Goal: Task Accomplishment & Management: Manage account settings

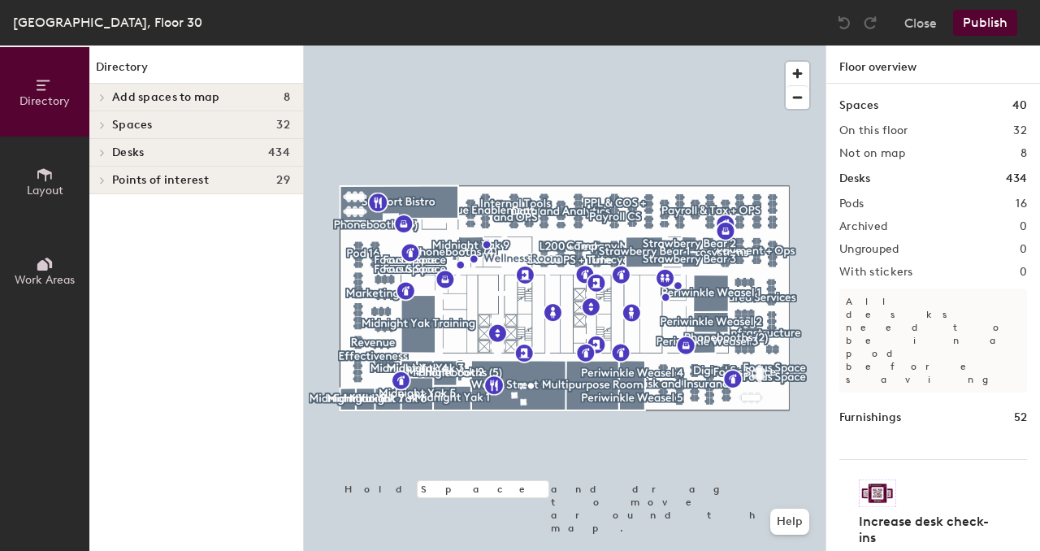
click at [119, 158] on span "Desks" at bounding box center [128, 152] width 32 height 13
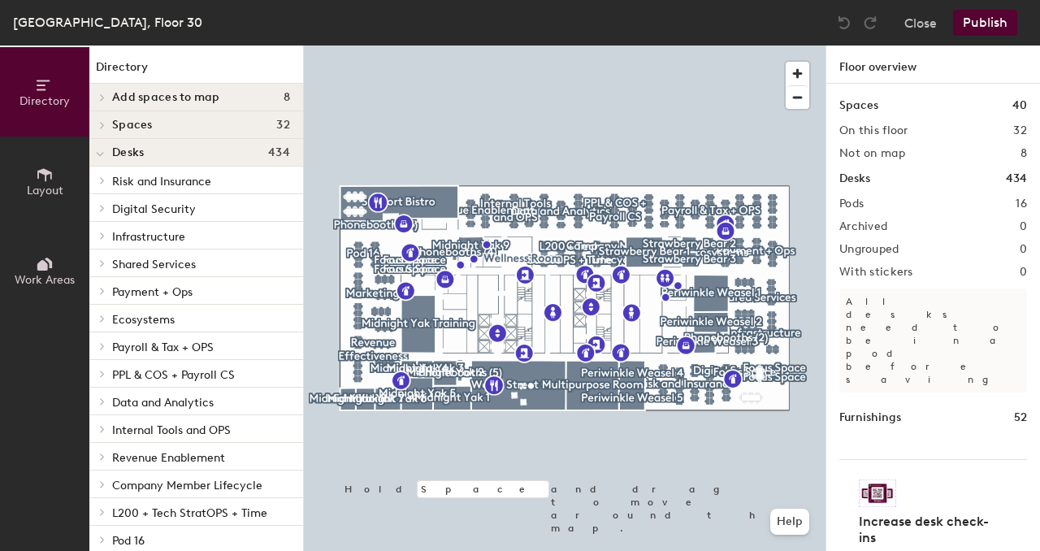
click at [156, 374] on span "PPL & COS + Payroll CS" at bounding box center [173, 375] width 123 height 14
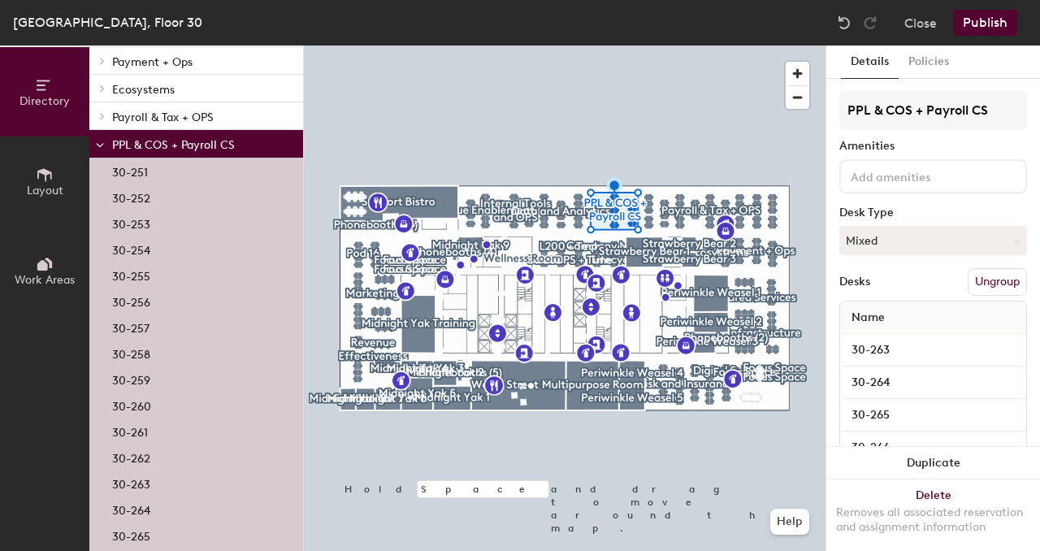
scroll to position [186, 0]
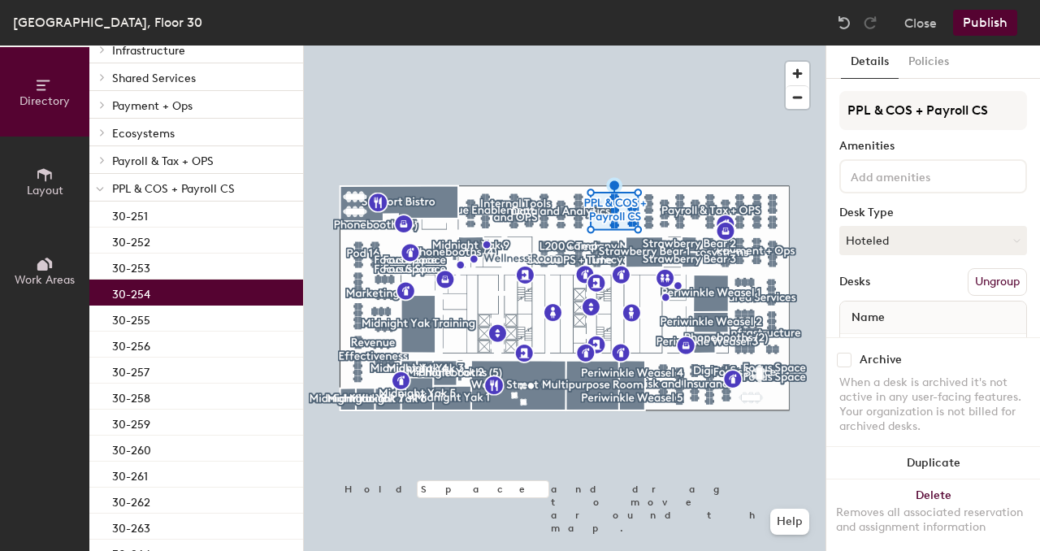
click at [145, 296] on p "30-254" at bounding box center [131, 292] width 38 height 19
click at [884, 240] on button "Hoteled" at bounding box center [933, 240] width 188 height 29
click at [886, 292] on div "Assigned" at bounding box center [921, 291] width 162 height 24
click at [991, 29] on button "Publish" at bounding box center [985, 23] width 64 height 26
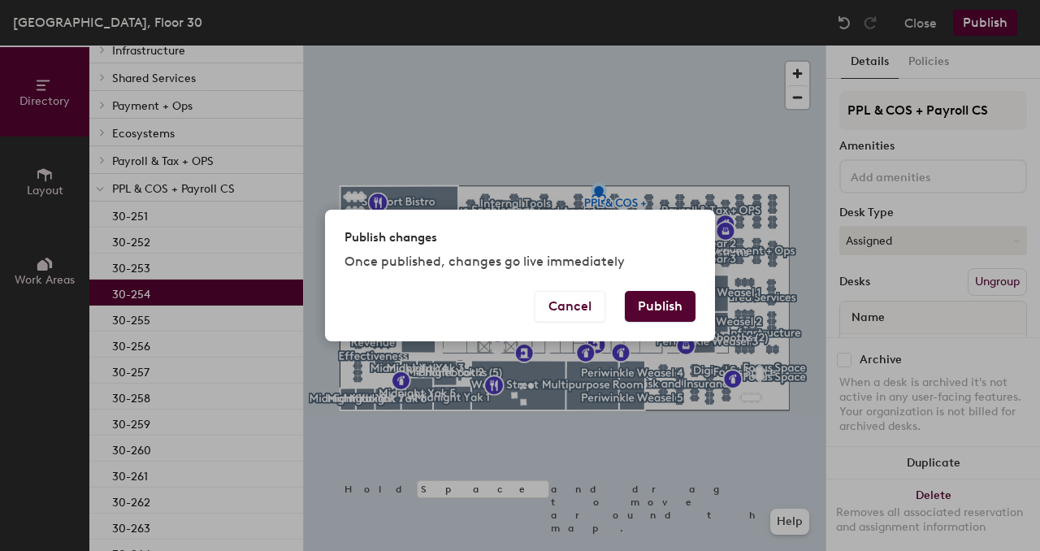
click at [645, 309] on button "Publish" at bounding box center [660, 306] width 71 height 31
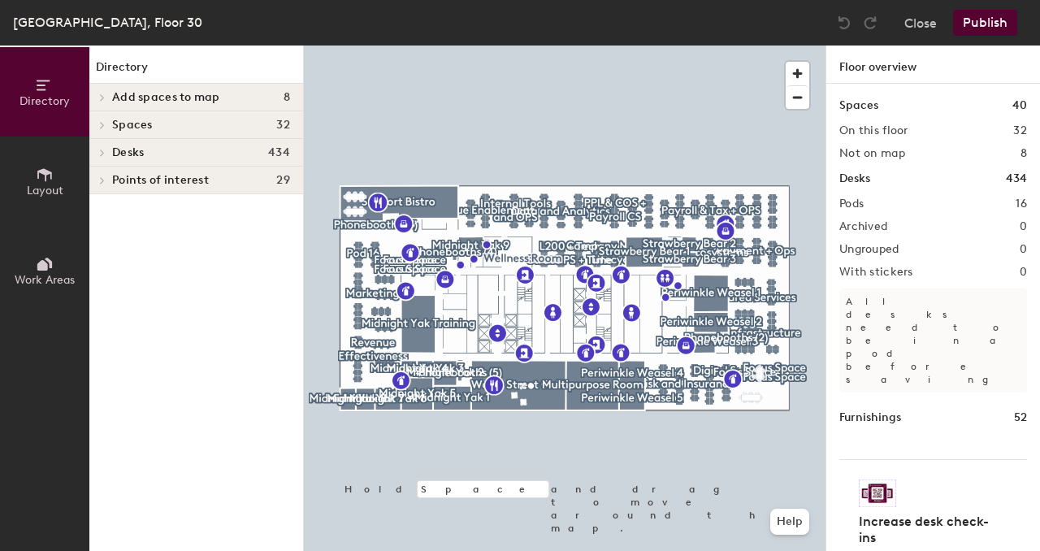
click at [113, 149] on span "Desks" at bounding box center [128, 152] width 32 height 13
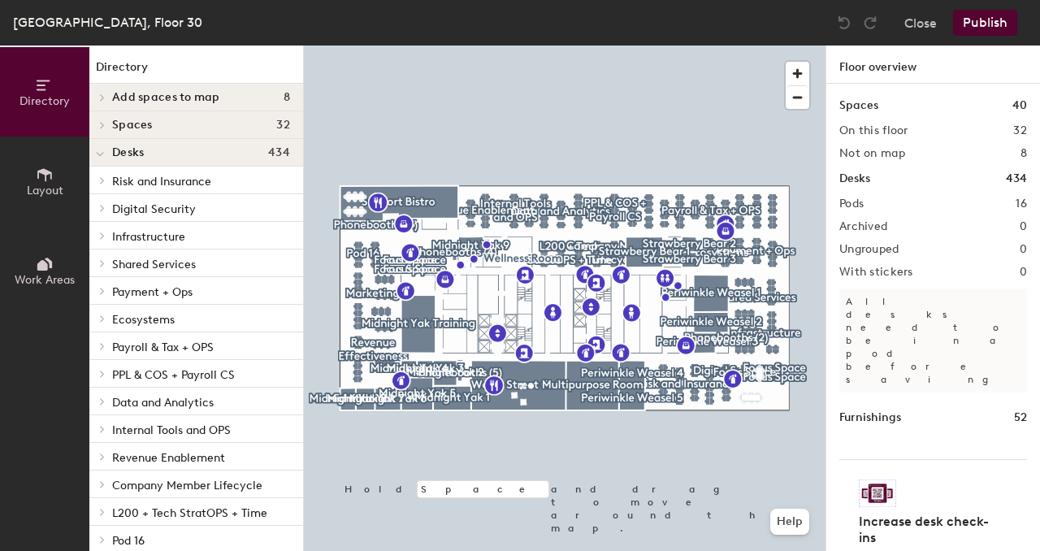
click at [110, 239] on div "Infrastructure" at bounding box center [196, 236] width 214 height 28
click at [105, 237] on icon at bounding box center [102, 235] width 6 height 8
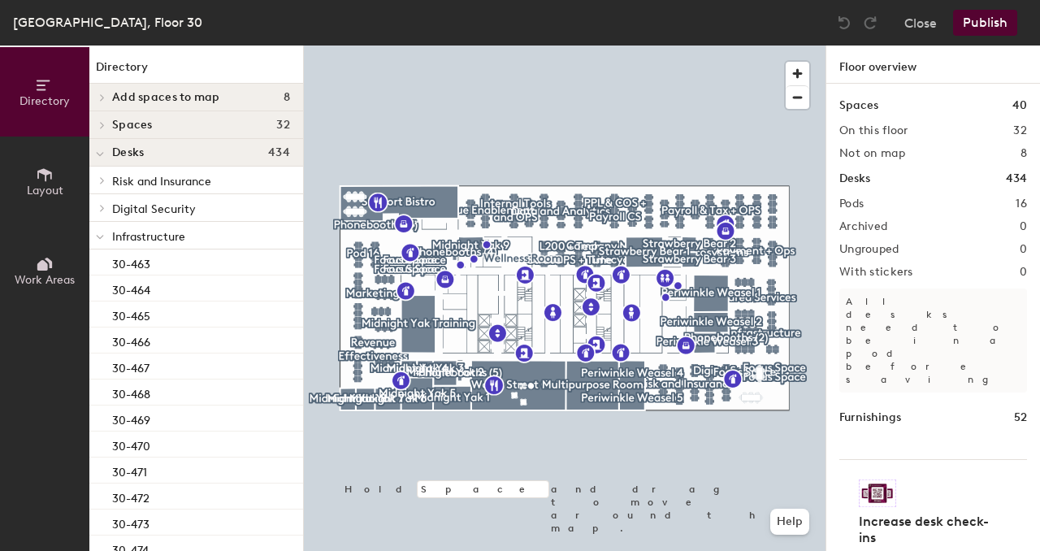
click at [106, 233] on div at bounding box center [99, 235] width 21 height 27
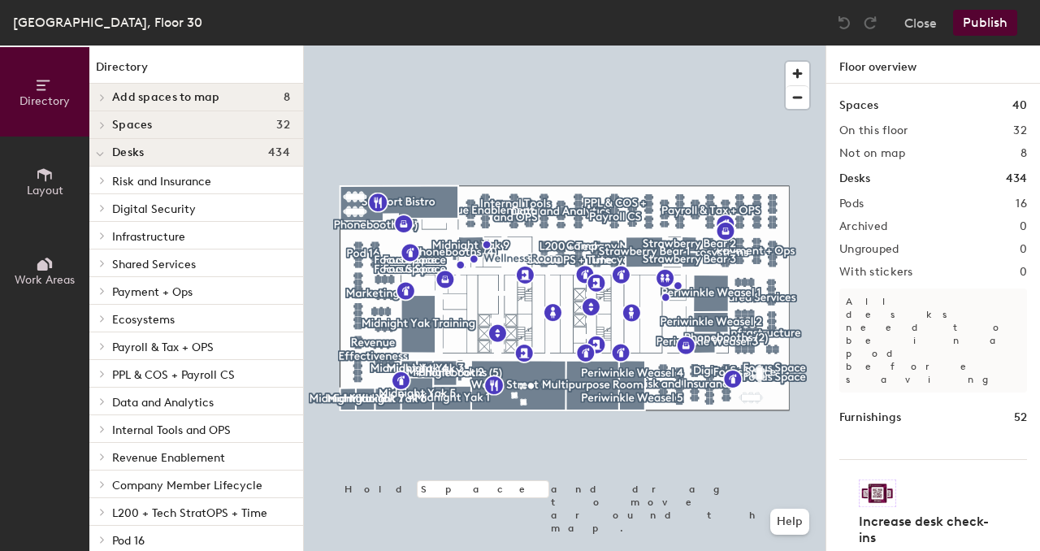
click at [105, 208] on icon at bounding box center [102, 208] width 6 height 8
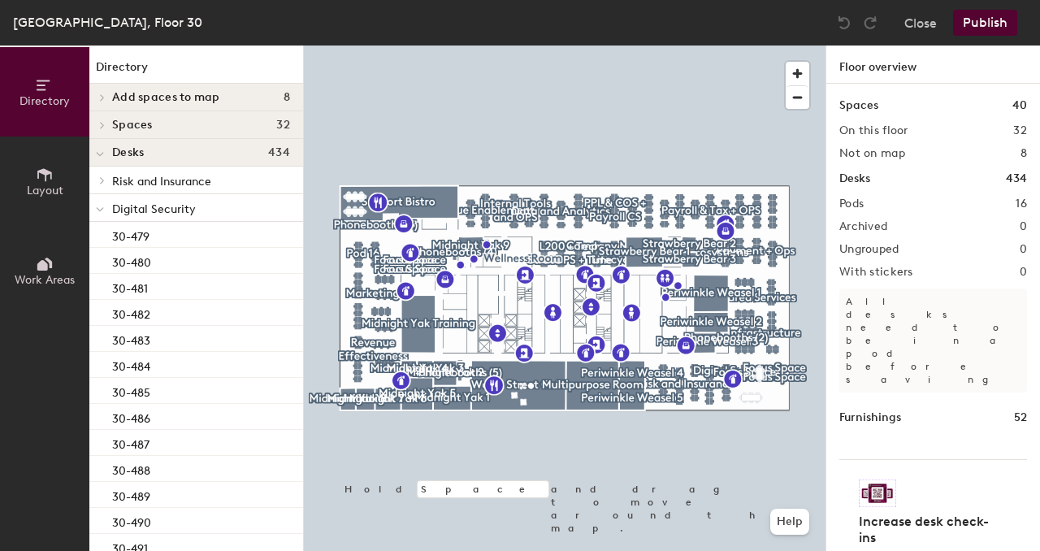
click at [105, 208] on div at bounding box center [99, 207] width 21 height 27
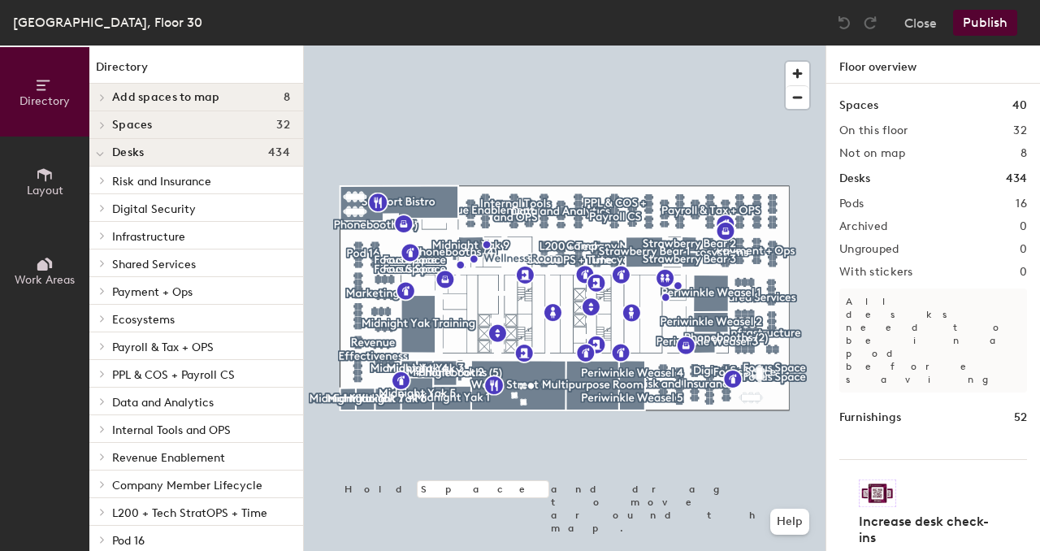
click at [106, 180] on span at bounding box center [101, 180] width 14 height 8
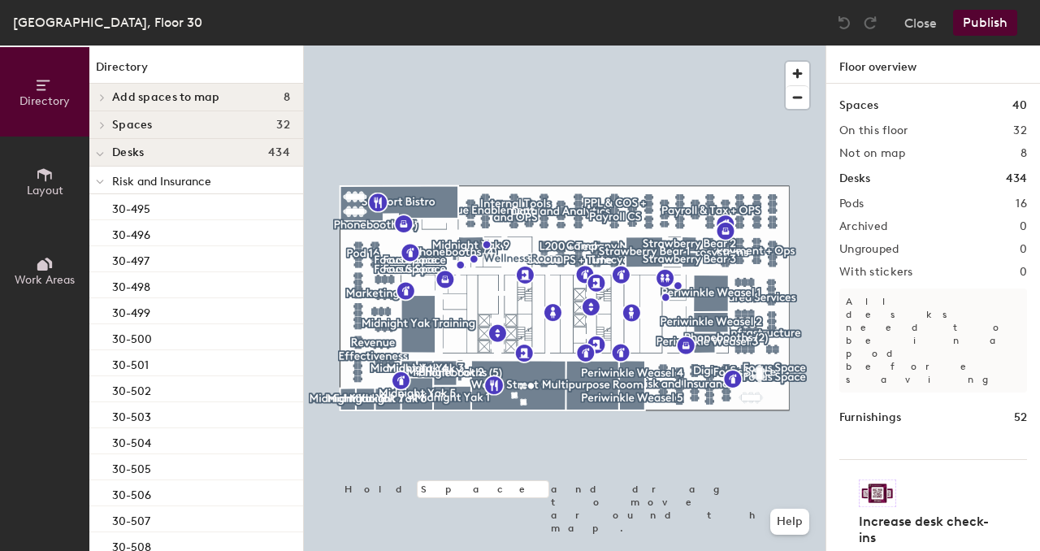
click at [106, 180] on div at bounding box center [99, 179] width 21 height 27
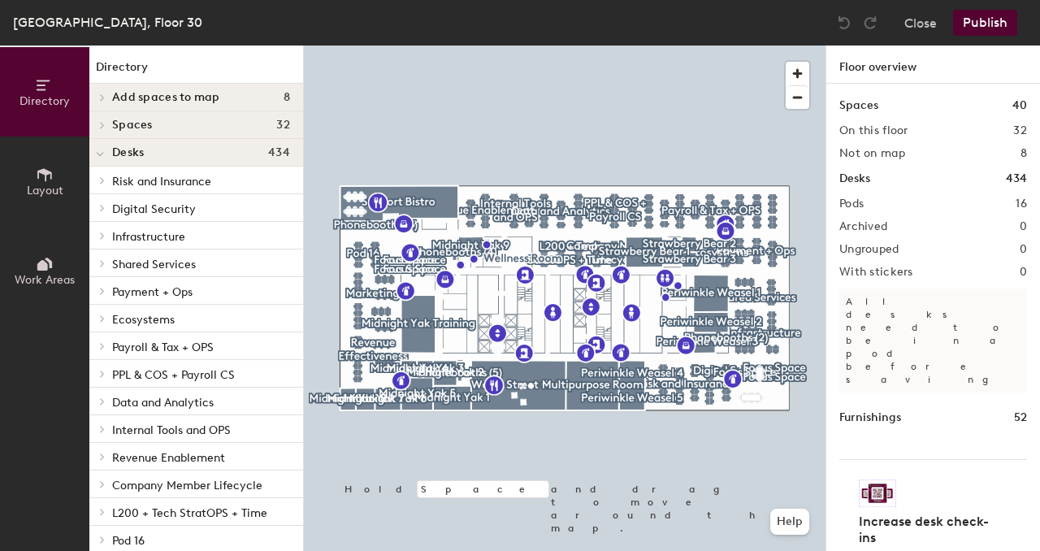
click at [106, 292] on span at bounding box center [101, 291] width 14 height 8
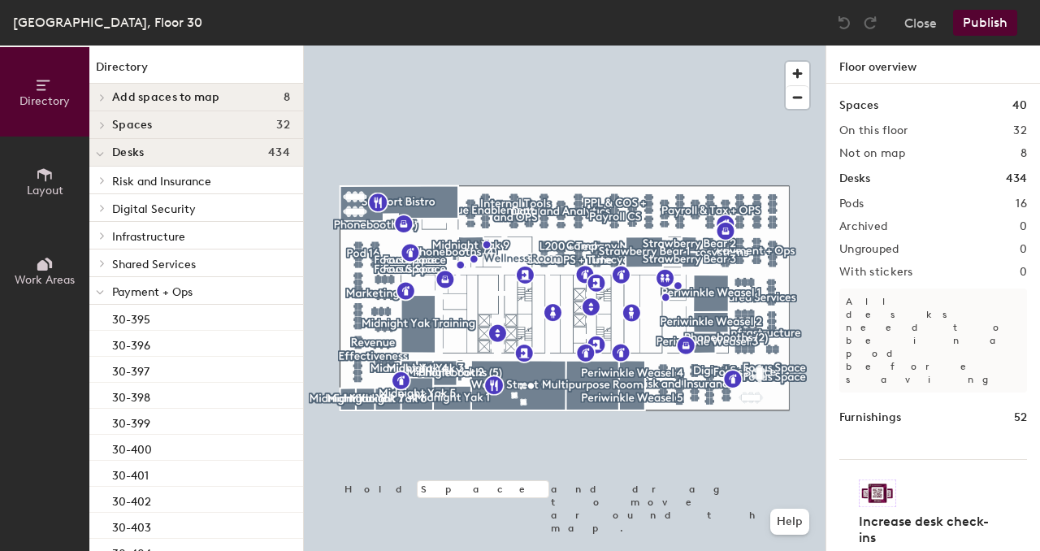
click at [106, 290] on div at bounding box center [99, 290] width 21 height 27
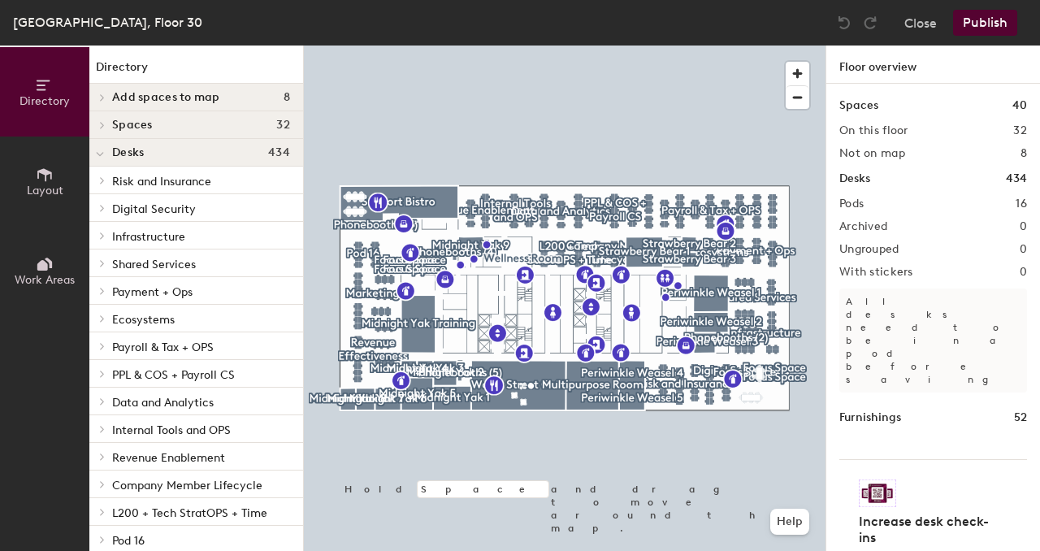
click at [100, 318] on icon at bounding box center [102, 318] width 6 height 8
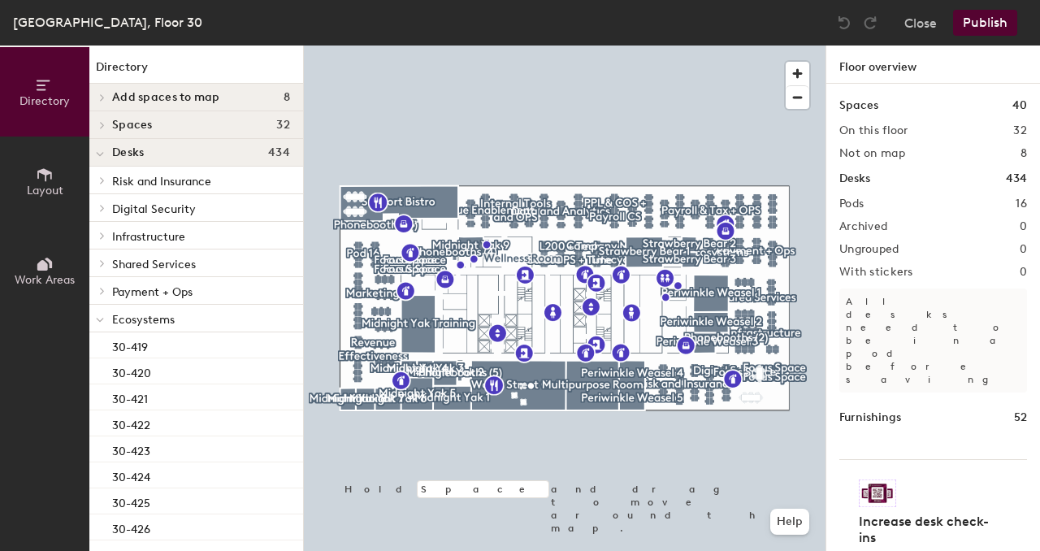
click at [100, 318] on icon at bounding box center [100, 320] width 8 height 6
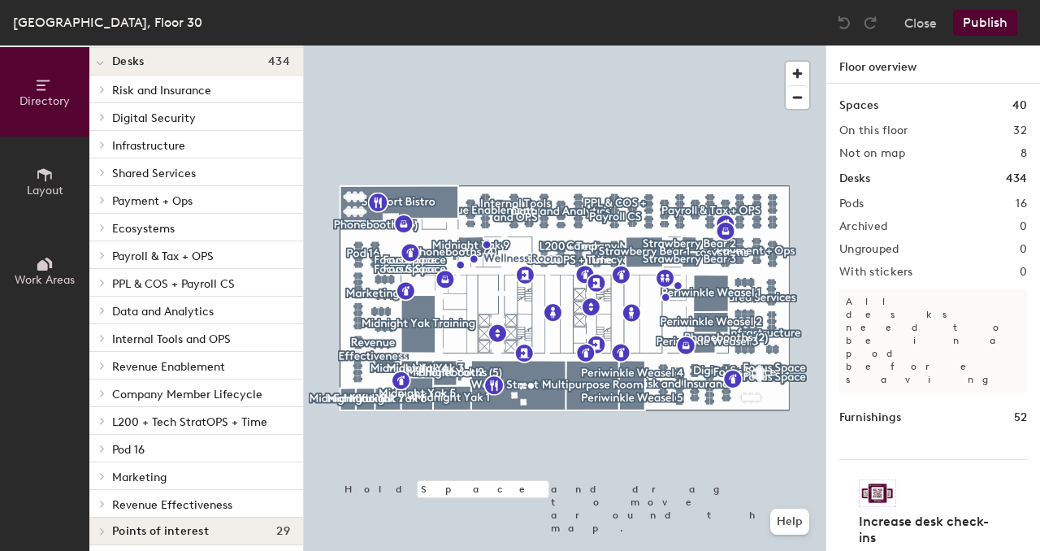
scroll to position [98, 0]
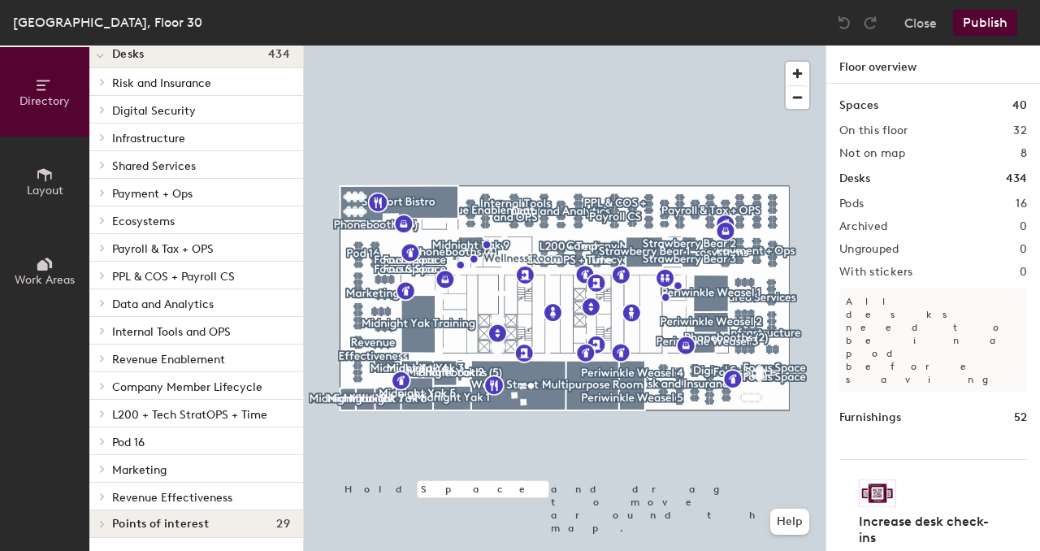
click at [110, 280] on div at bounding box center [99, 275] width 21 height 27
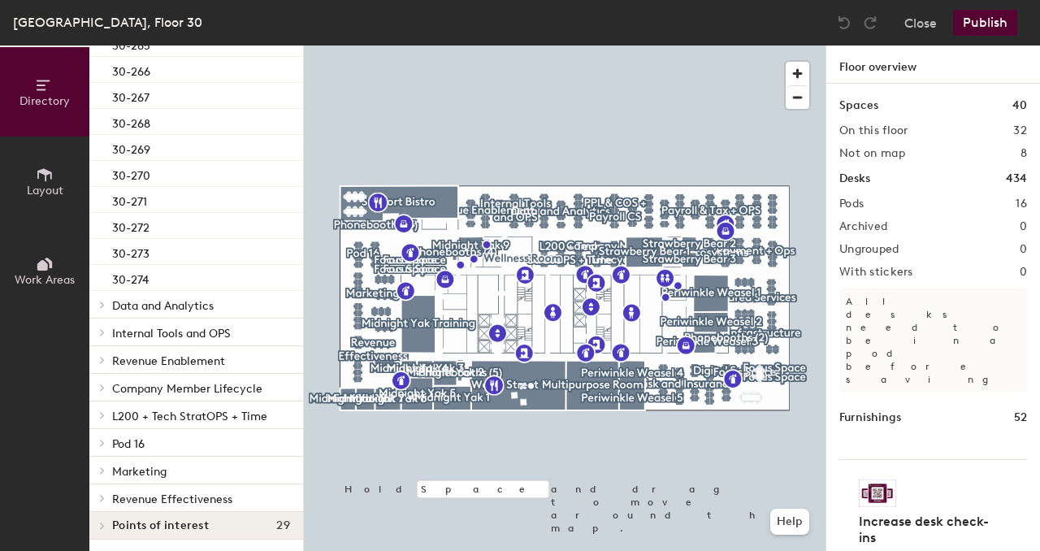
scroll to position [722, 0]
click at [104, 301] on icon at bounding box center [102, 303] width 3 height 6
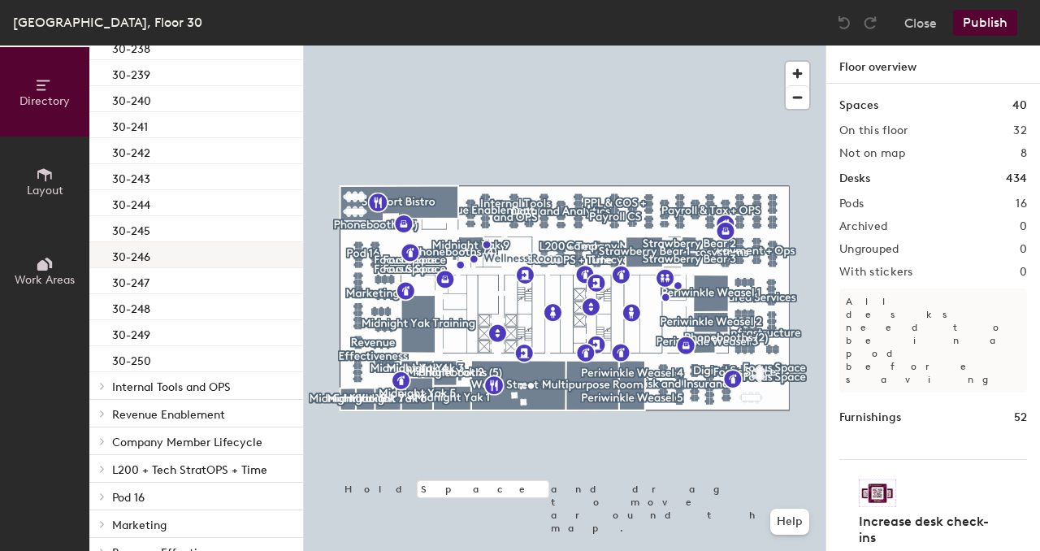
scroll to position [1450, 0]
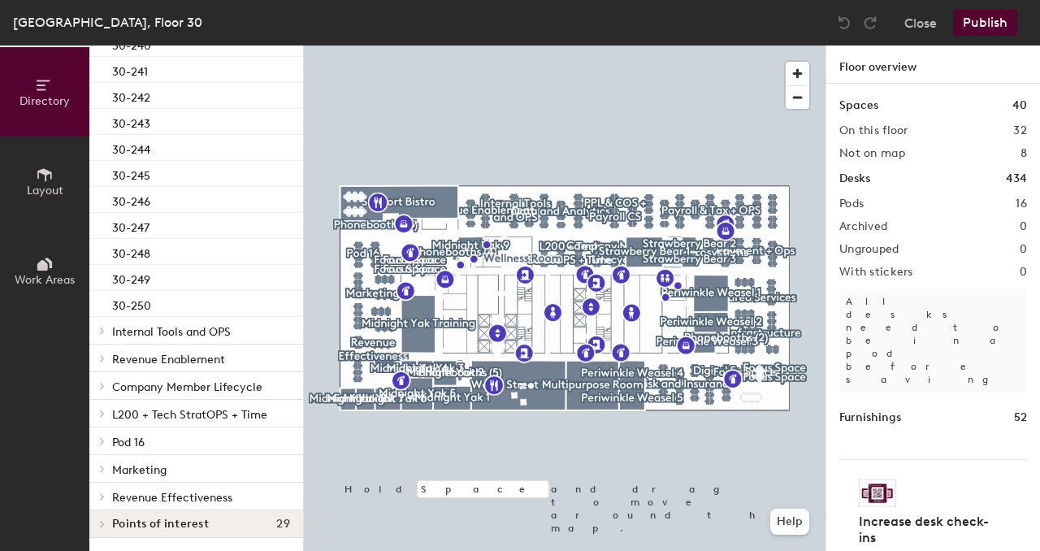
click at [105, 338] on div at bounding box center [99, 330] width 21 height 27
click at [105, 368] on div at bounding box center [99, 357] width 21 height 27
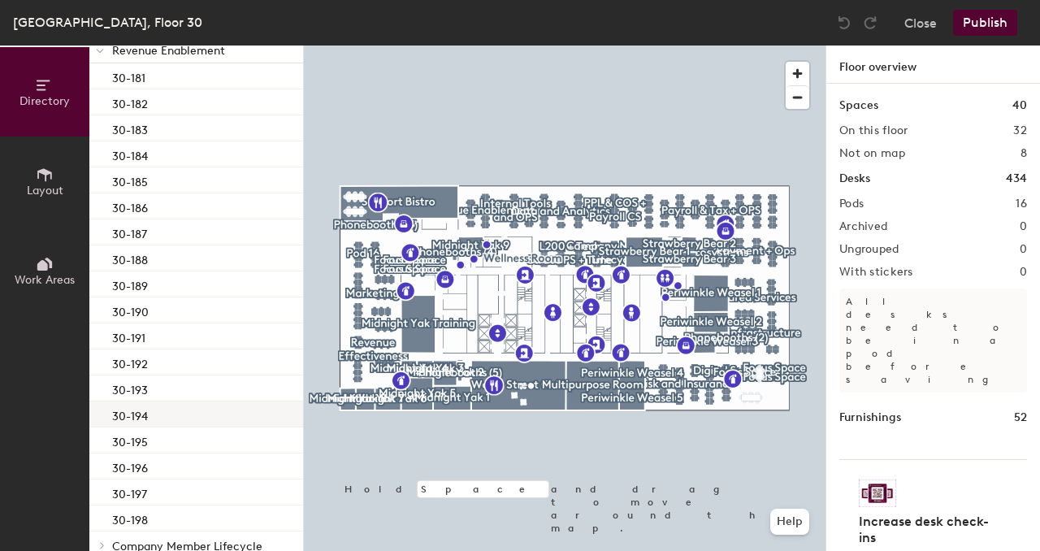
scroll to position [2541, 0]
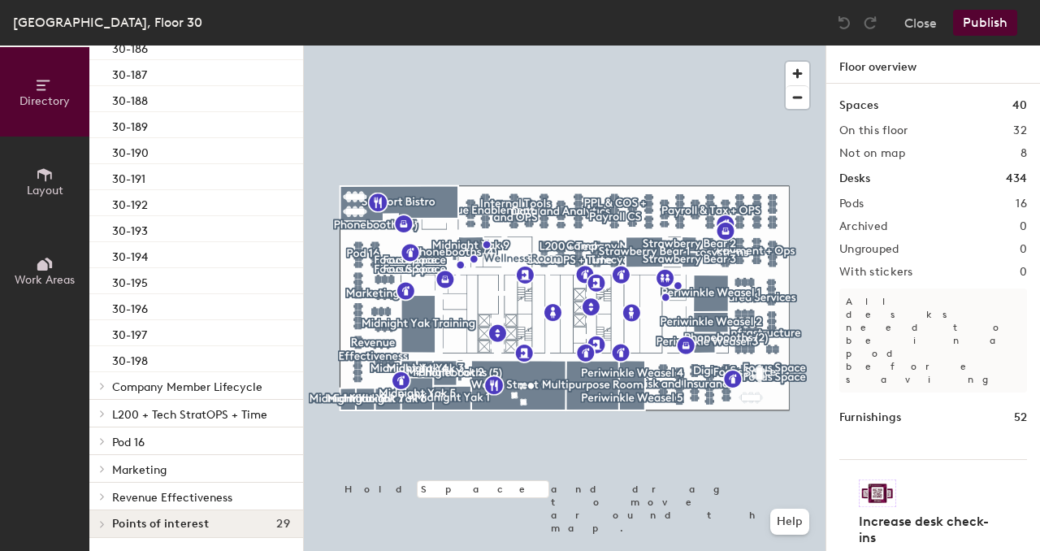
click at [113, 391] on span "Company Member Lifecycle" at bounding box center [187, 387] width 150 height 14
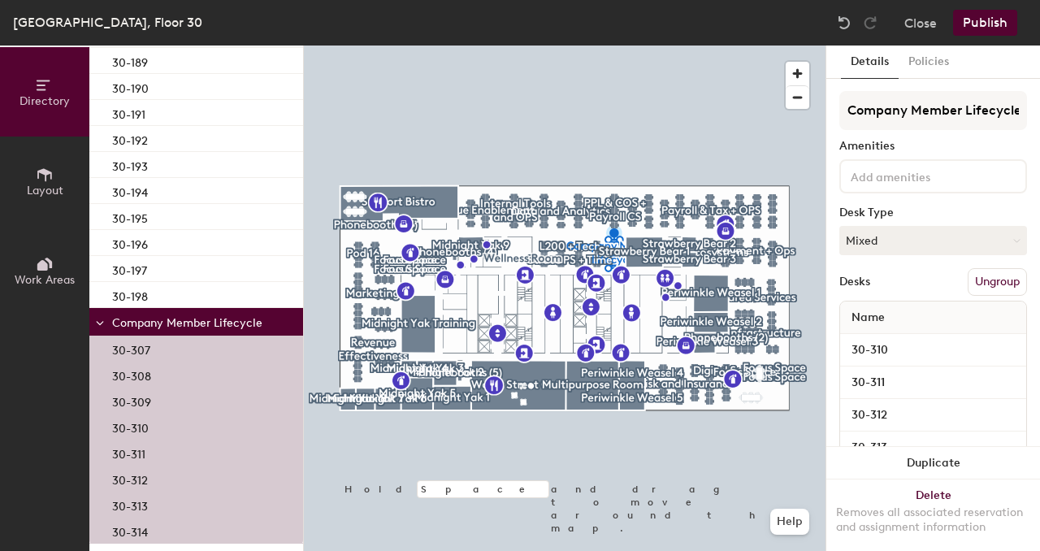
scroll to position [2749, 0]
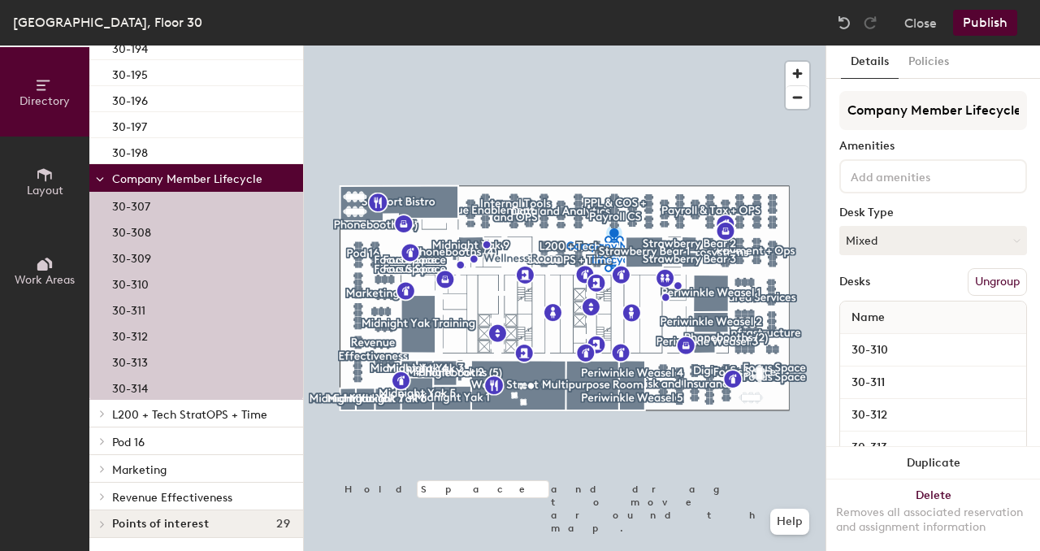
click at [106, 416] on span at bounding box center [101, 413] width 14 height 8
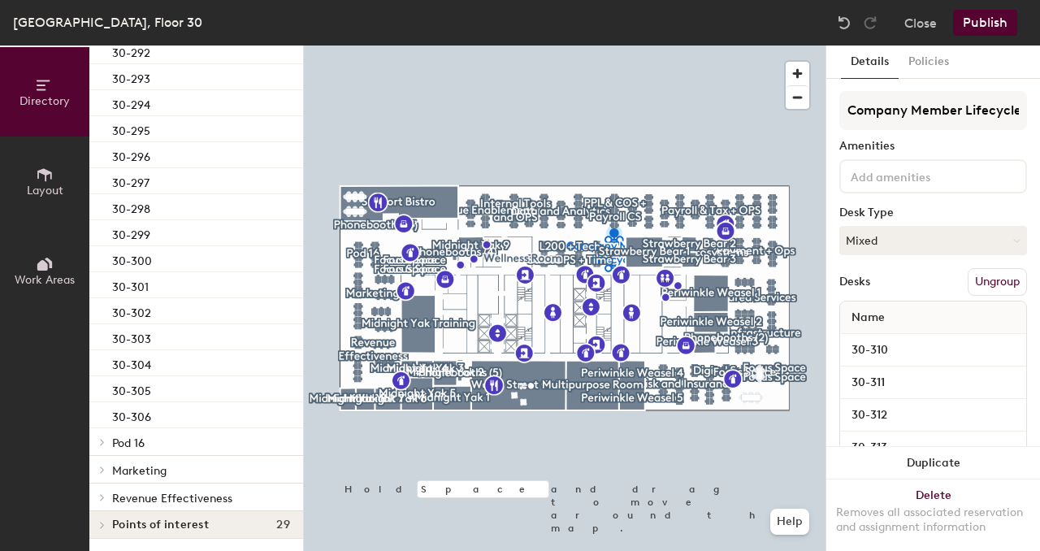
scroll to position [3581, 0]
click at [106, 446] on div at bounding box center [99, 440] width 21 height 27
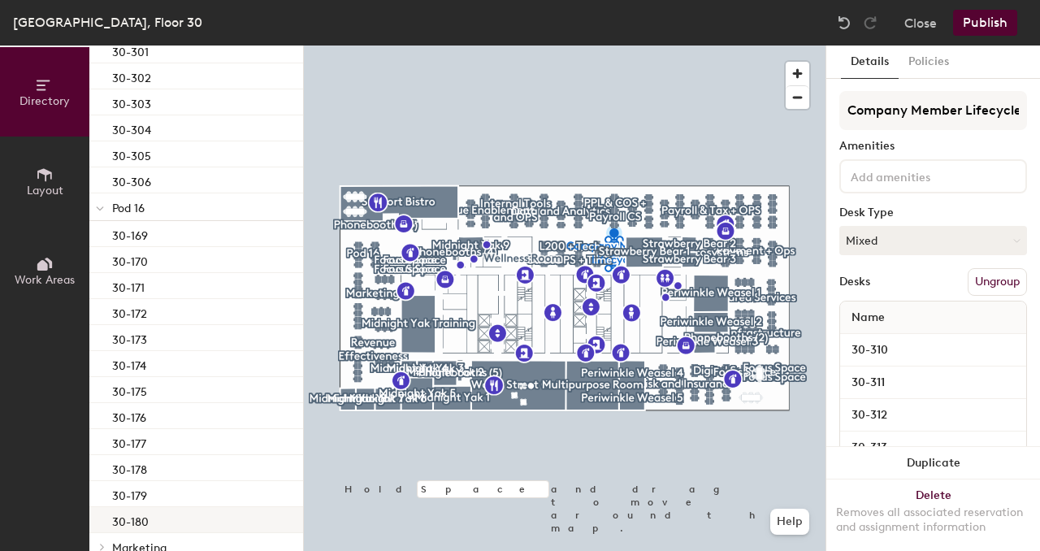
scroll to position [3892, 0]
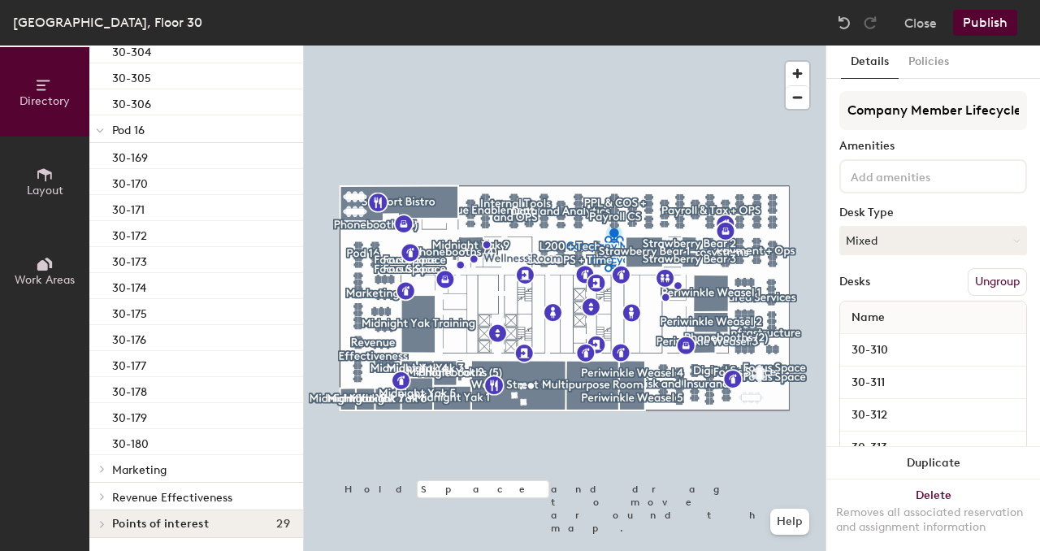
click at [108, 473] on div at bounding box center [99, 468] width 21 height 27
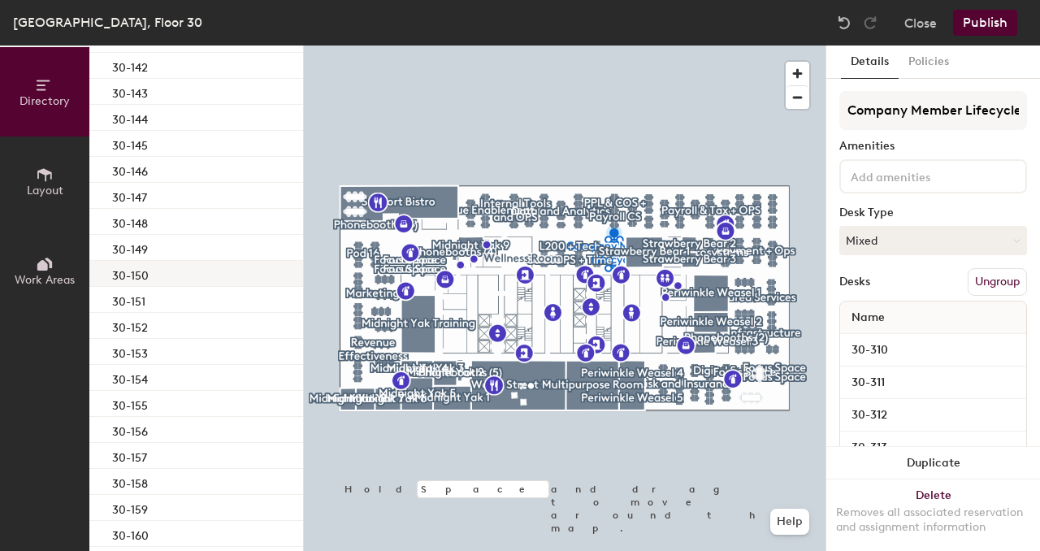
scroll to position [4880, 0]
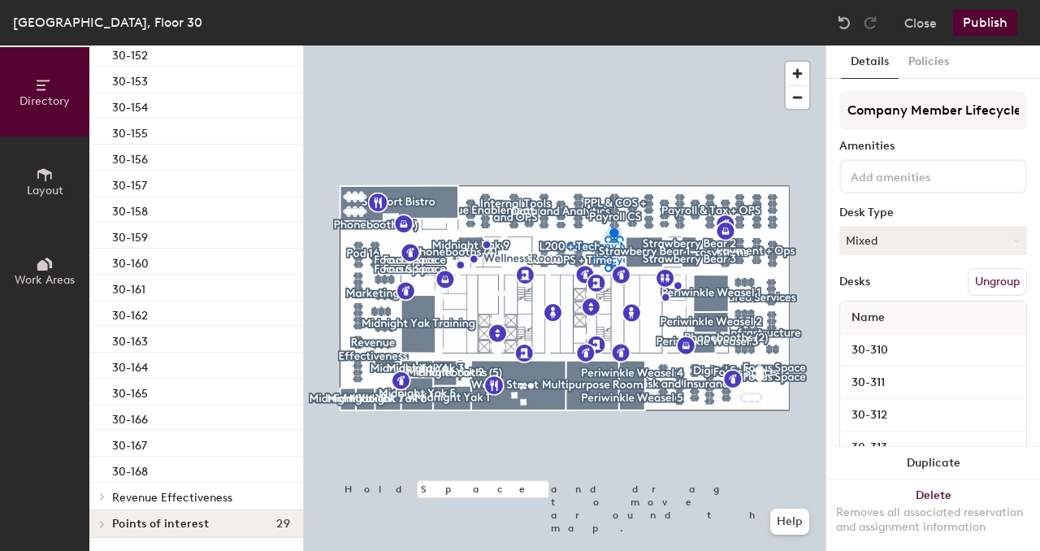
click at [106, 493] on span at bounding box center [101, 496] width 14 height 8
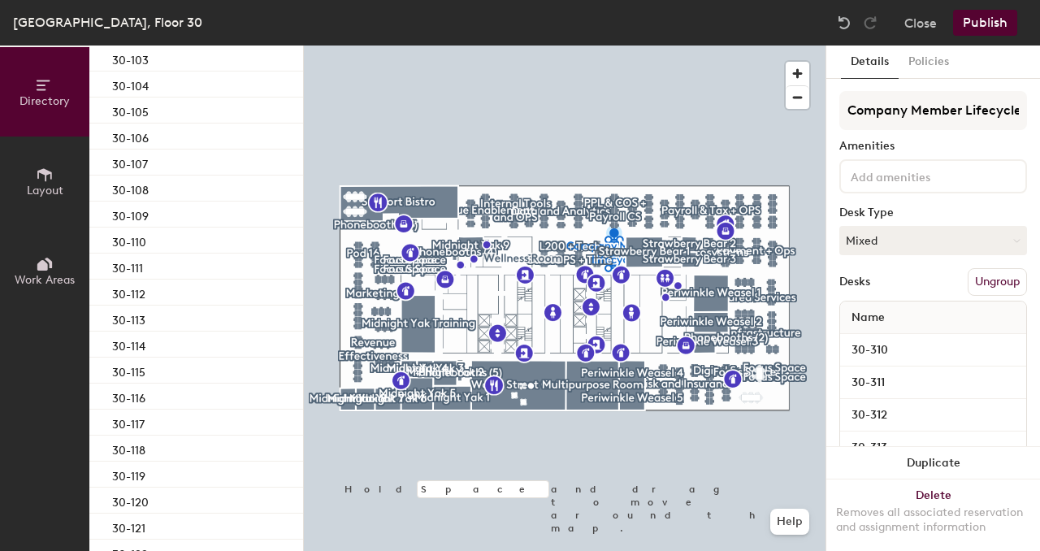
scroll to position [5660, 0]
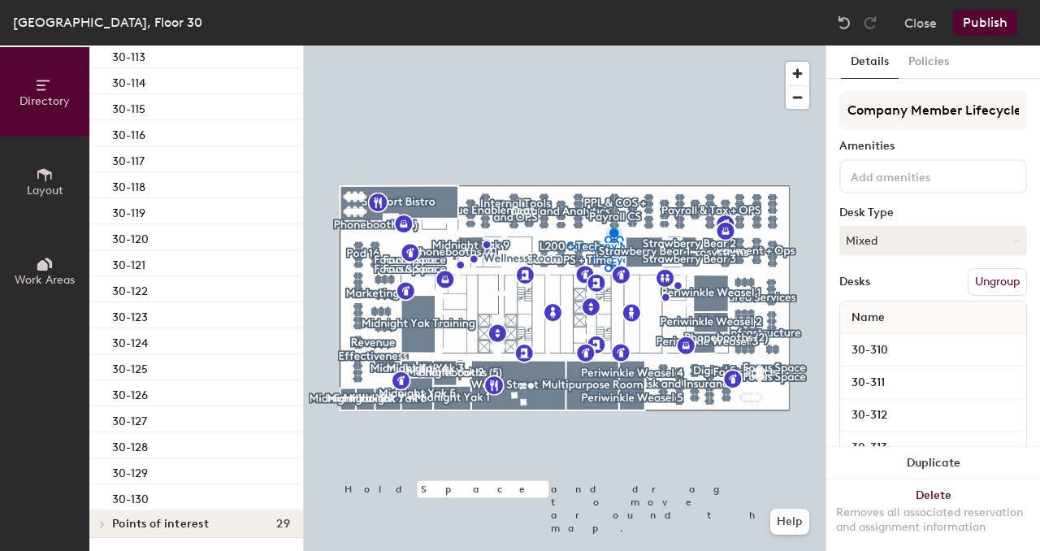
click at [102, 528] on div at bounding box center [99, 523] width 21 height 27
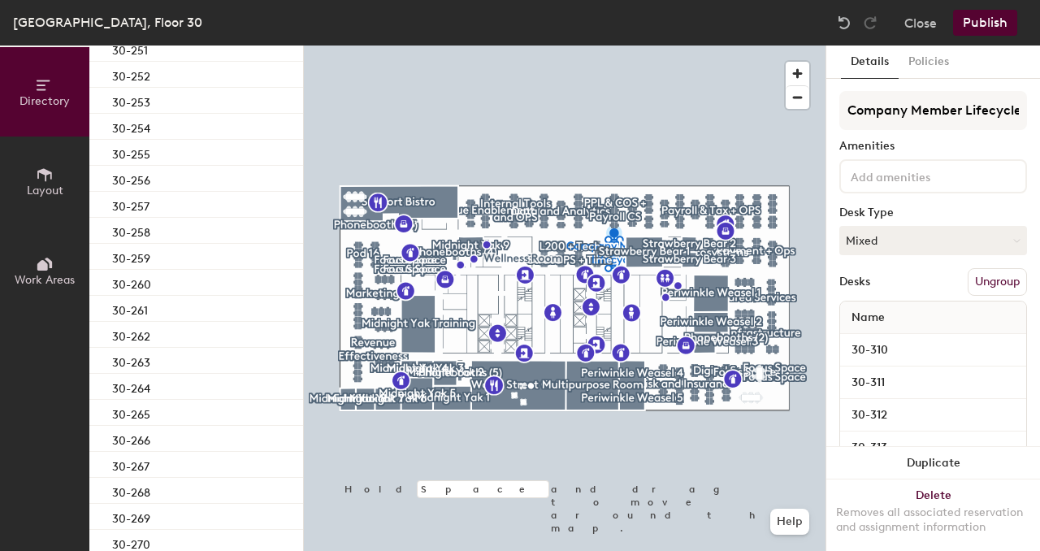
scroll to position [0, 0]
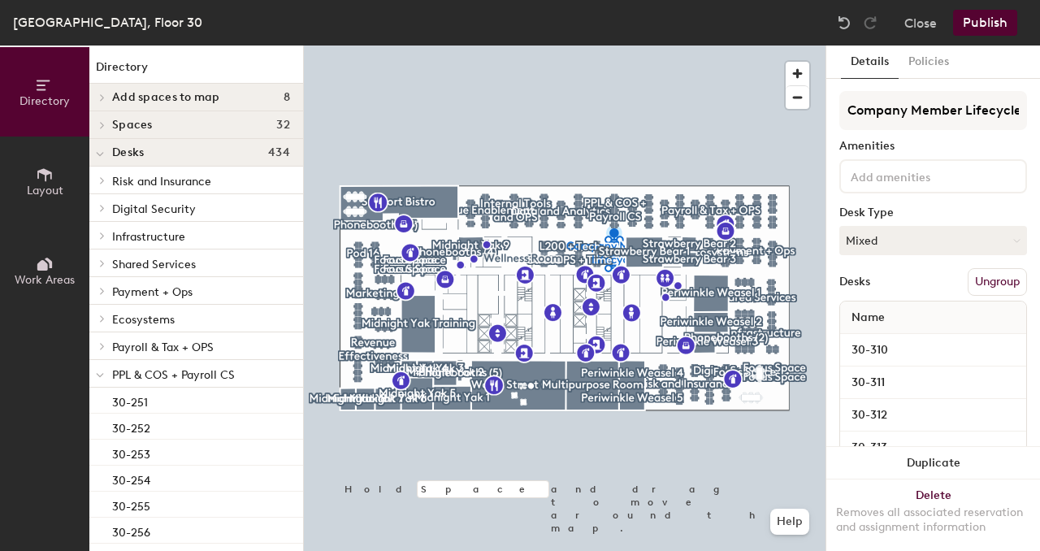
click at [107, 184] on span at bounding box center [101, 180] width 14 height 8
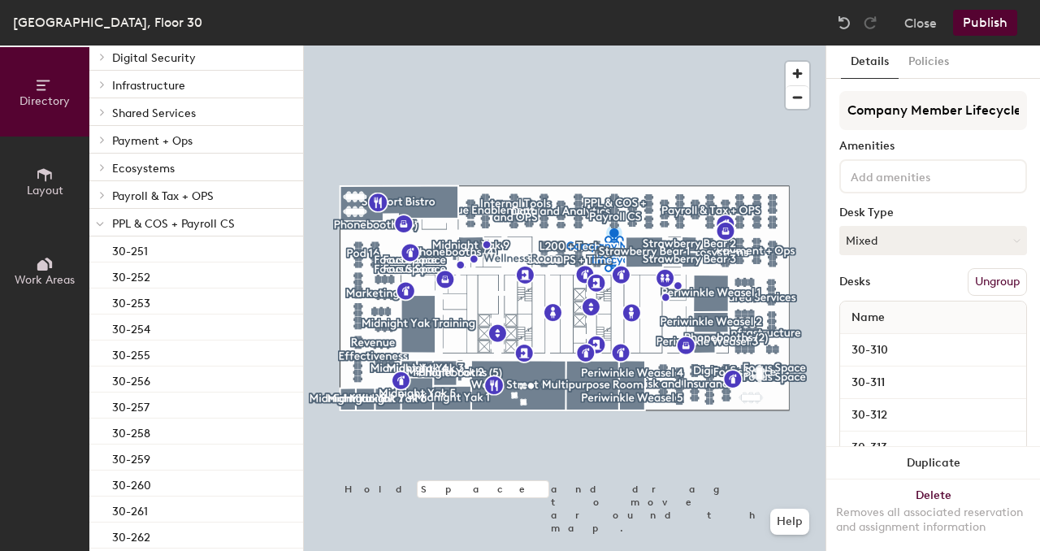
scroll to position [1059, 0]
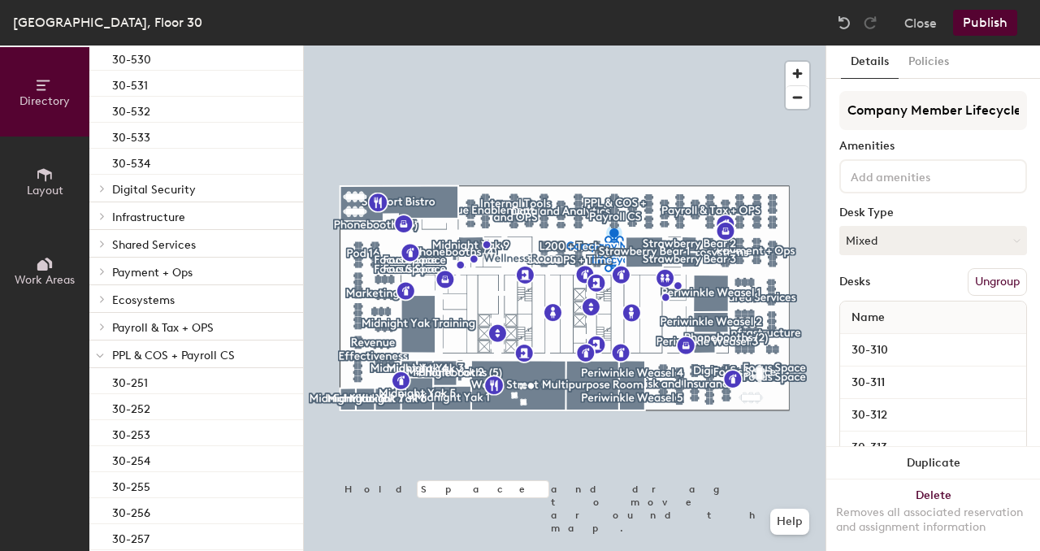
click at [103, 188] on icon at bounding box center [102, 188] width 3 height 6
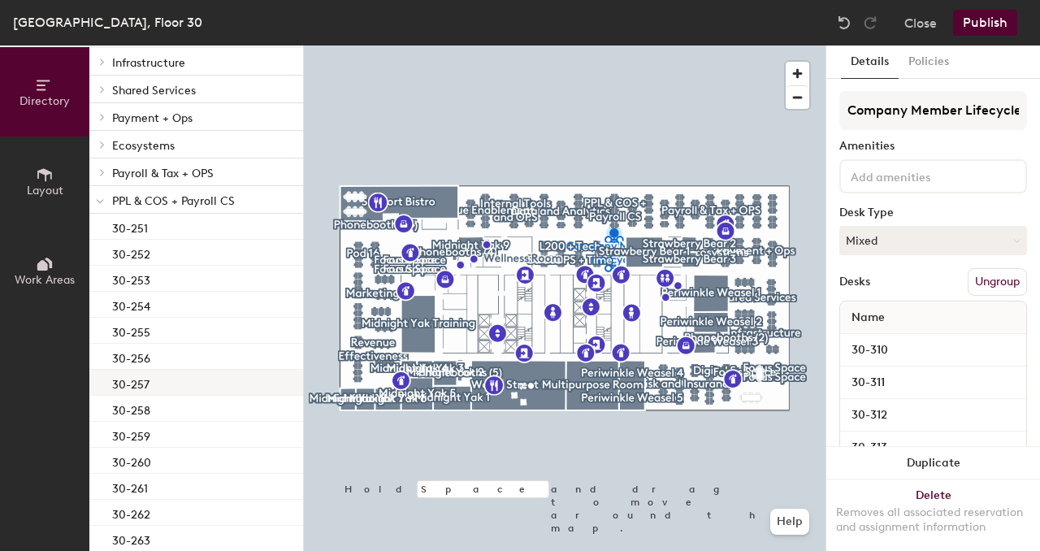
scroll to position [1558, 0]
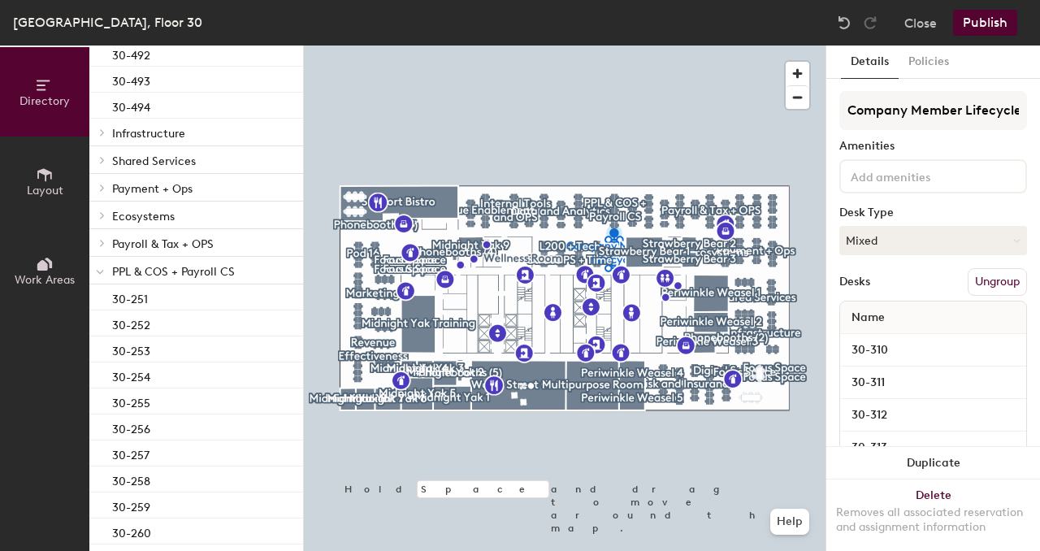
click at [112, 139] on span "Infrastructure" at bounding box center [148, 134] width 73 height 14
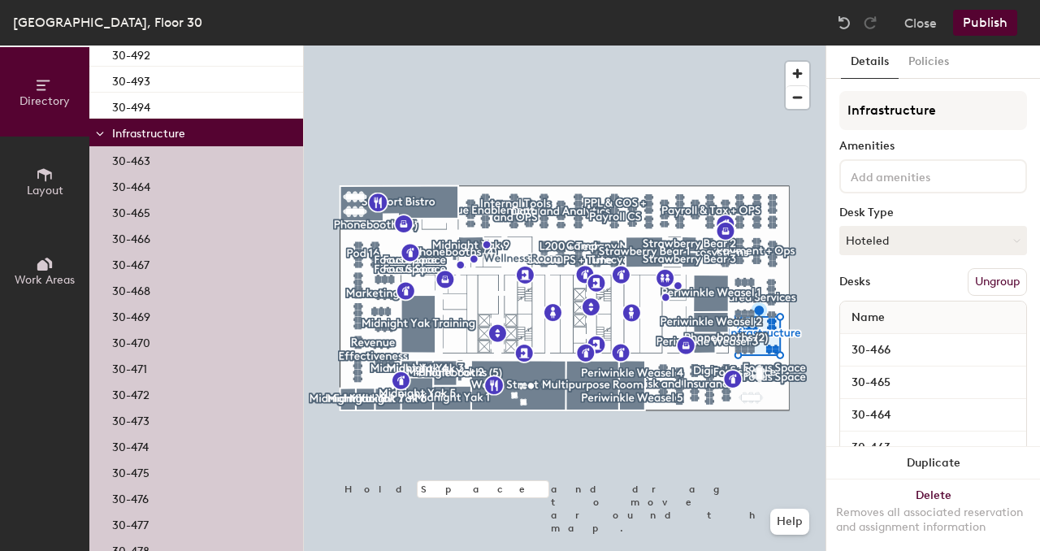
click at [105, 134] on div at bounding box center [99, 132] width 21 height 27
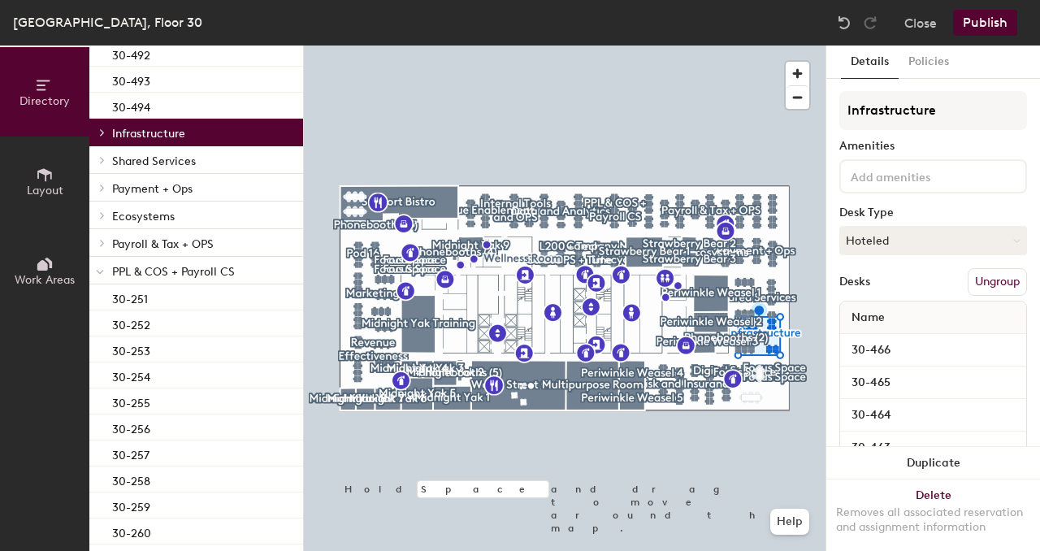
click at [103, 161] on icon at bounding box center [102, 160] width 6 height 8
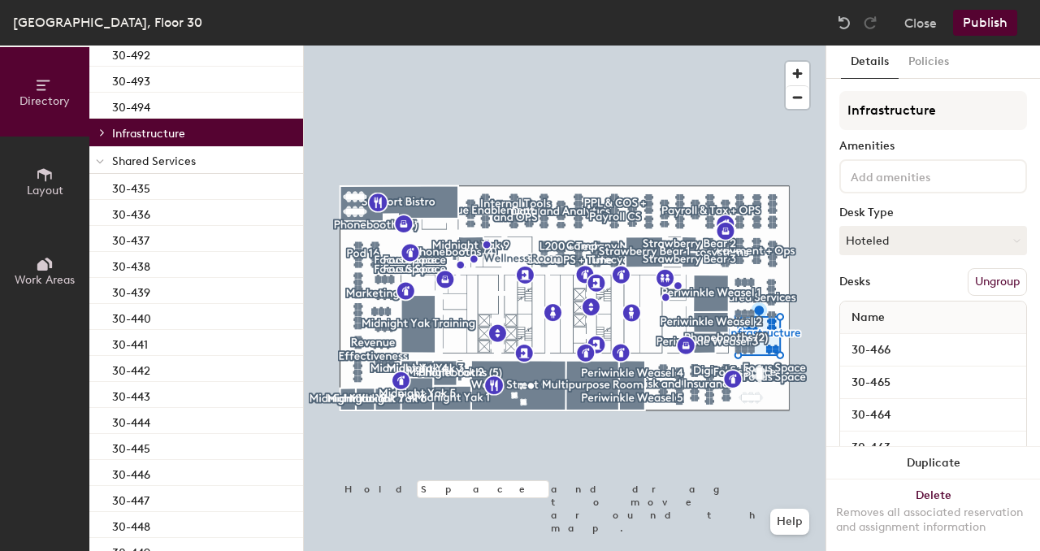
click at [102, 159] on icon at bounding box center [100, 161] width 8 height 6
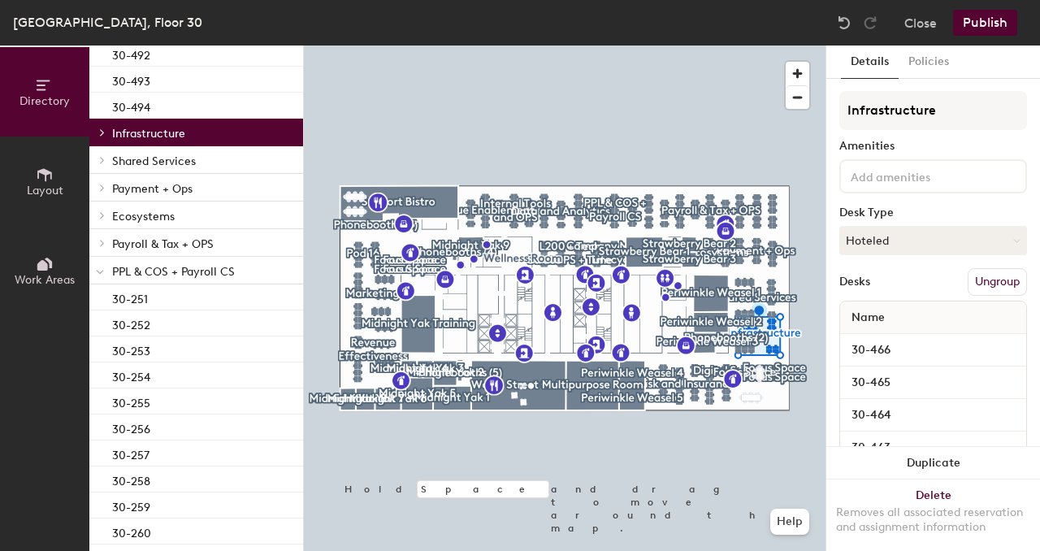
click at [109, 192] on div at bounding box center [99, 187] width 21 height 27
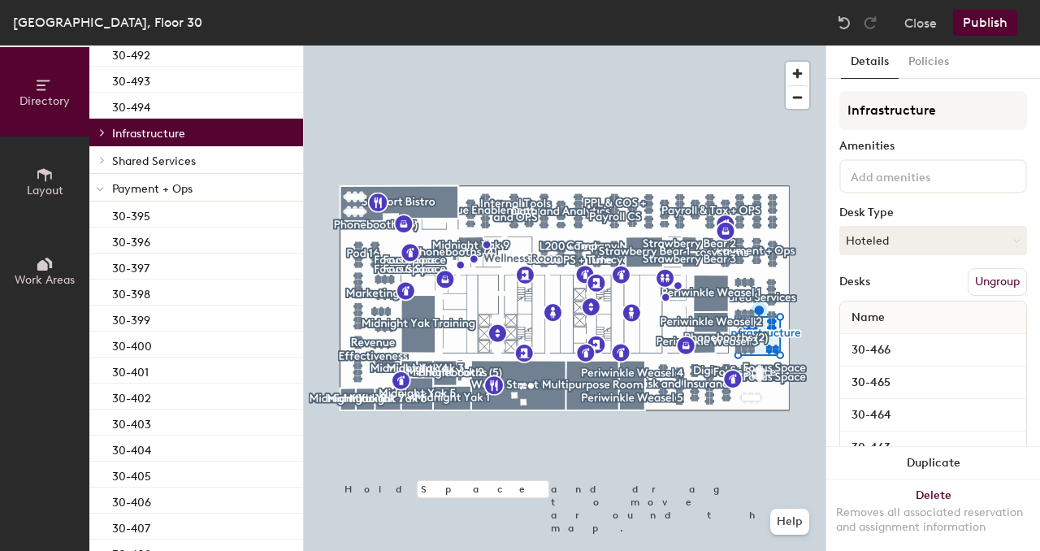
click at [97, 186] on icon at bounding box center [100, 189] width 8 height 6
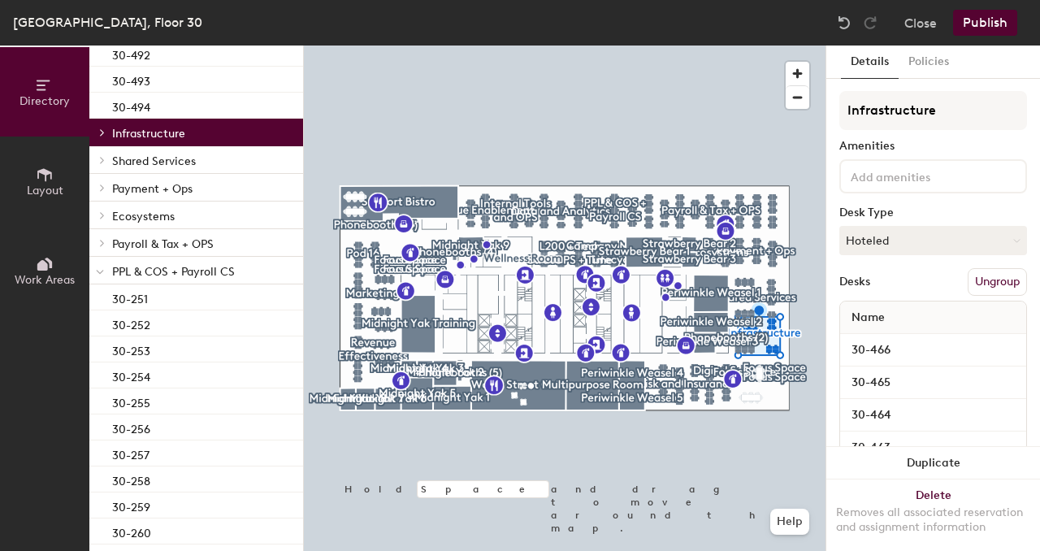
click at [106, 214] on icon at bounding box center [102, 215] width 6 height 8
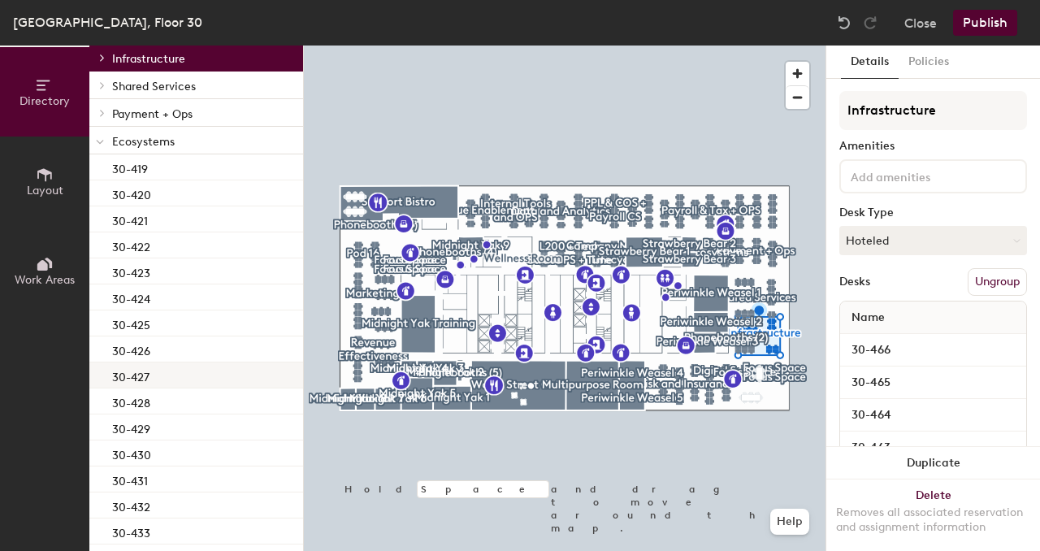
scroll to position [1589, 0]
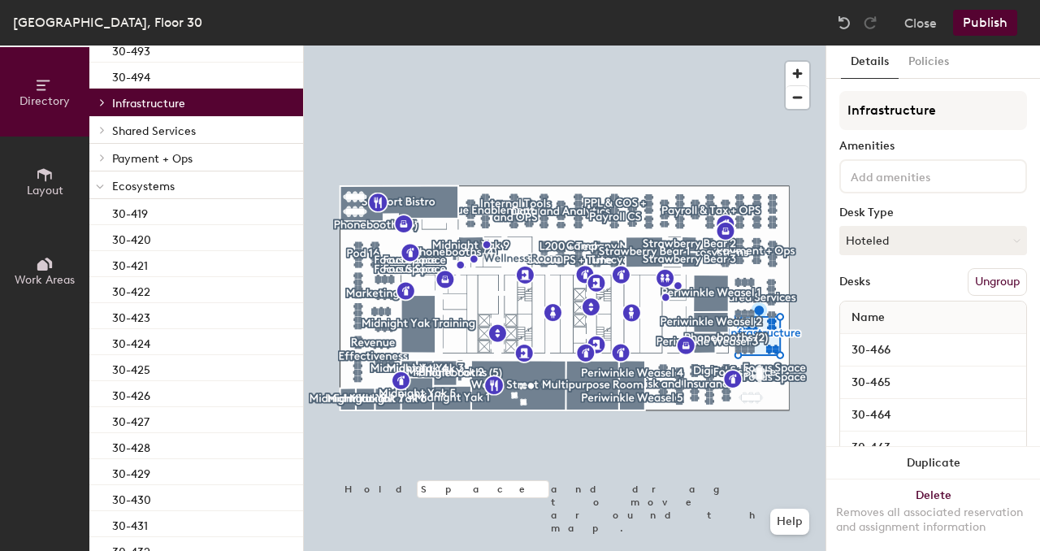
click at [100, 159] on icon at bounding box center [102, 157] width 6 height 8
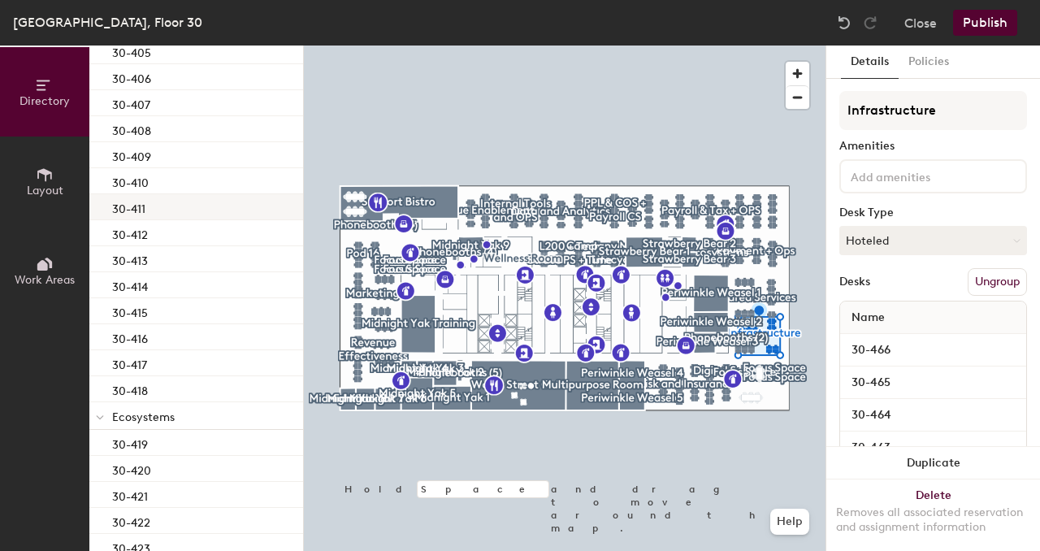
scroll to position [2190, 0]
click at [107, 214] on div at bounding box center [99, 206] width 21 height 27
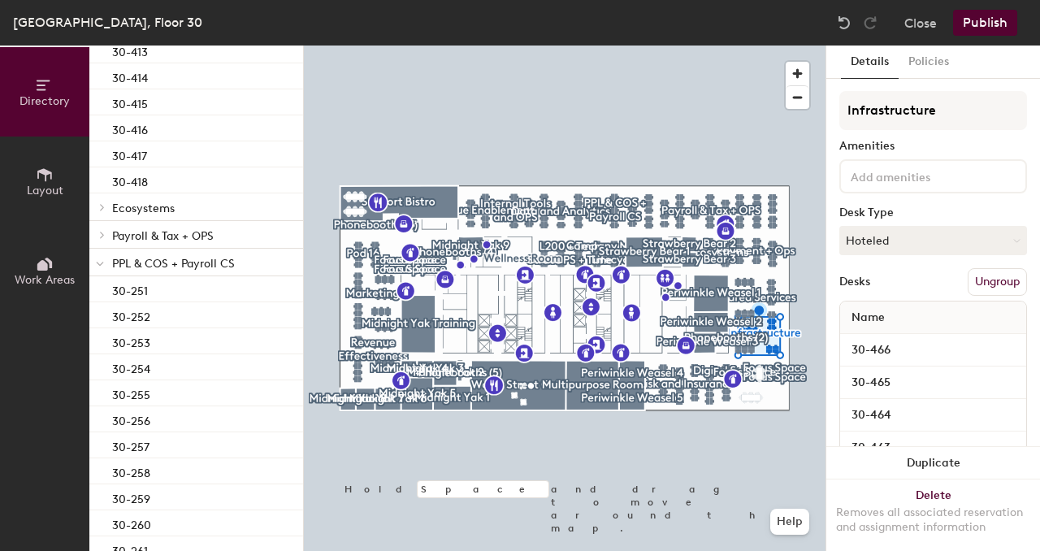
click at [107, 212] on div at bounding box center [99, 206] width 21 height 27
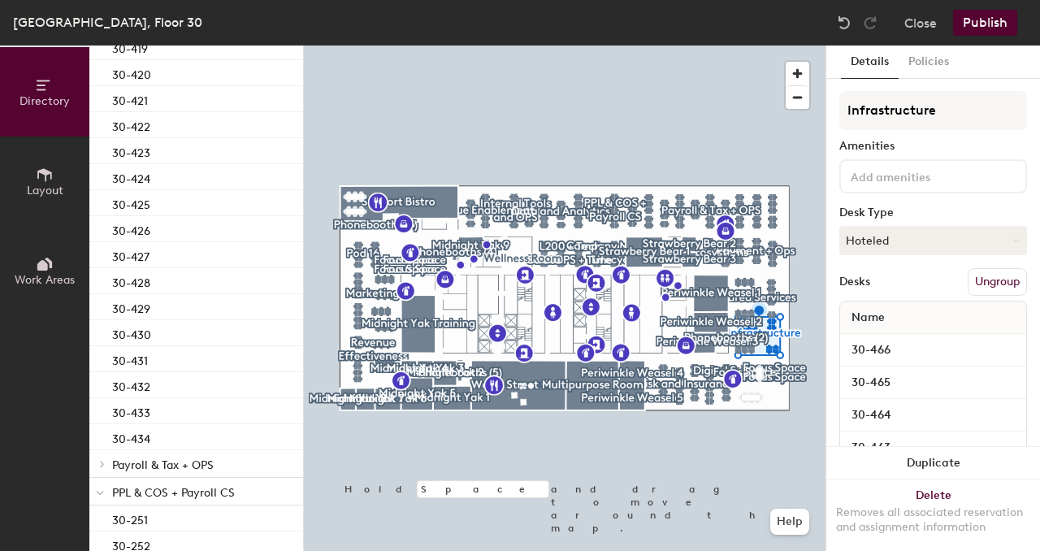
scroll to position [2718, 0]
click at [106, 126] on div at bounding box center [99, 122] width 21 height 27
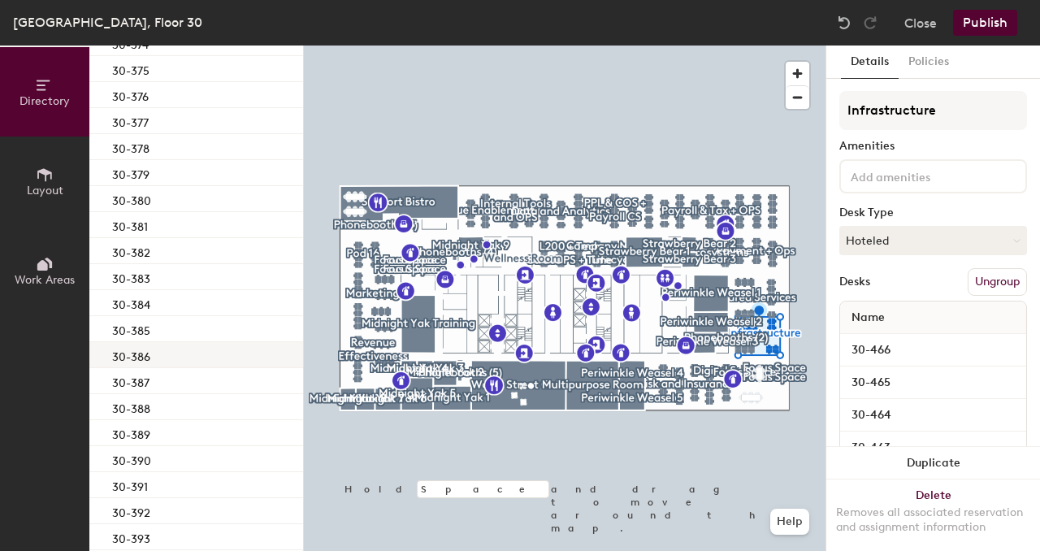
scroll to position [4359, 0]
click at [153, 360] on div "30-386" at bounding box center [196, 354] width 214 height 26
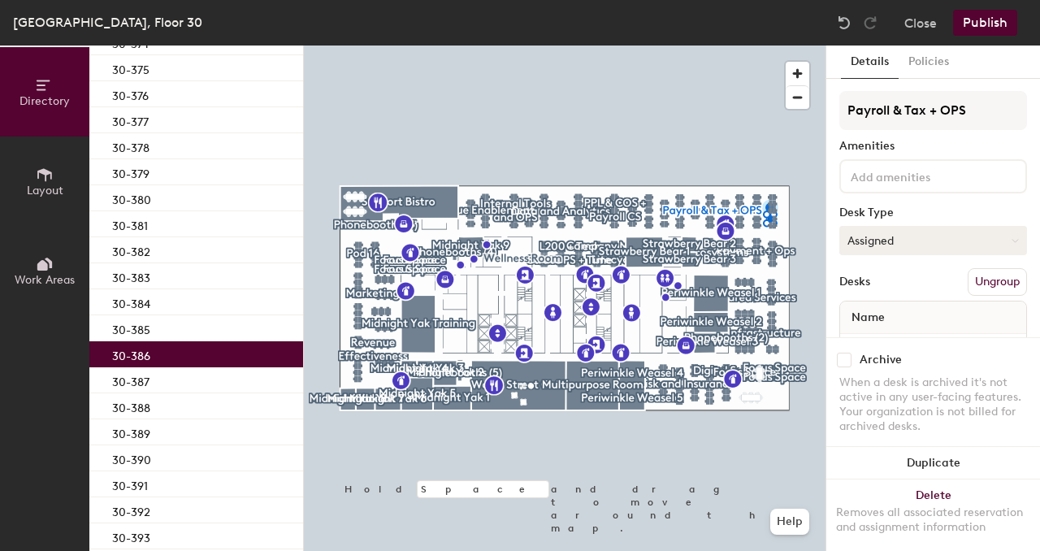
click at [871, 247] on button "Assigned" at bounding box center [933, 240] width 188 height 29
click at [882, 336] on div "Hoteled" at bounding box center [921, 339] width 162 height 24
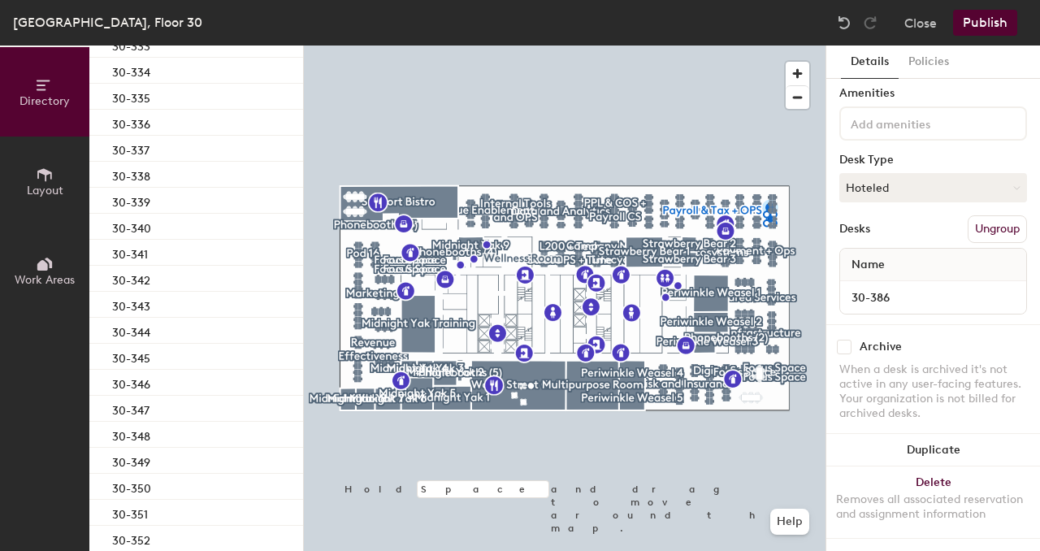
scroll to position [3289, 0]
click at [158, 78] on div "30-334" at bounding box center [196, 72] width 214 height 26
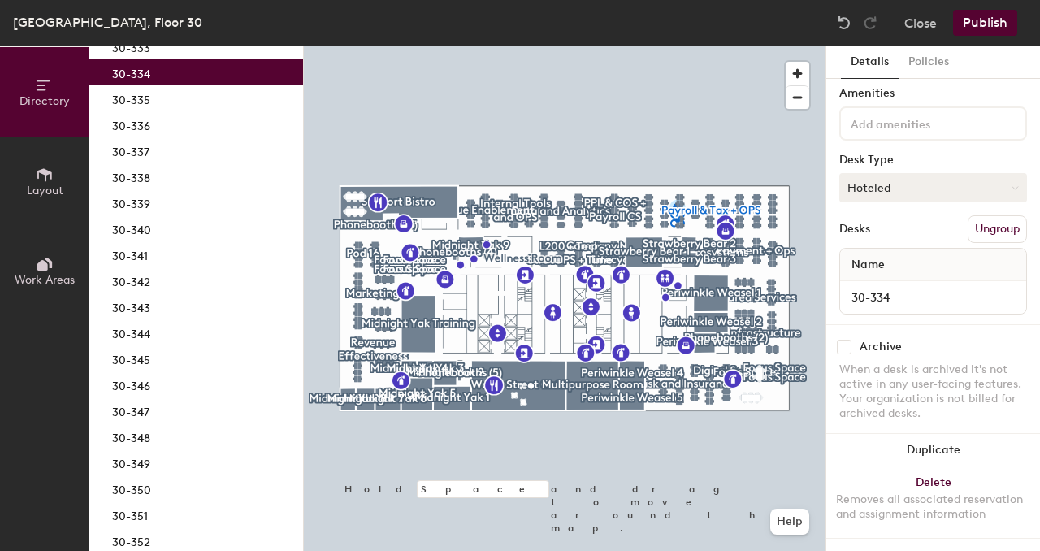
click at [905, 177] on button "Hoteled" at bounding box center [933, 187] width 188 height 29
click at [869, 226] on div "Assigned" at bounding box center [921, 238] width 162 height 24
click at [994, 32] on button "Publish" at bounding box center [985, 23] width 64 height 26
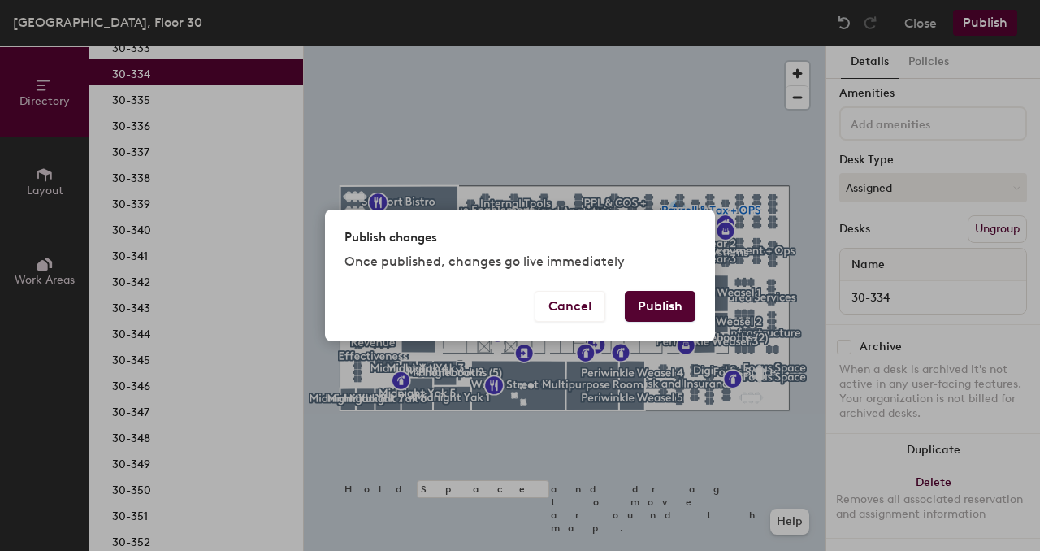
click at [676, 304] on button "Publish" at bounding box center [660, 306] width 71 height 31
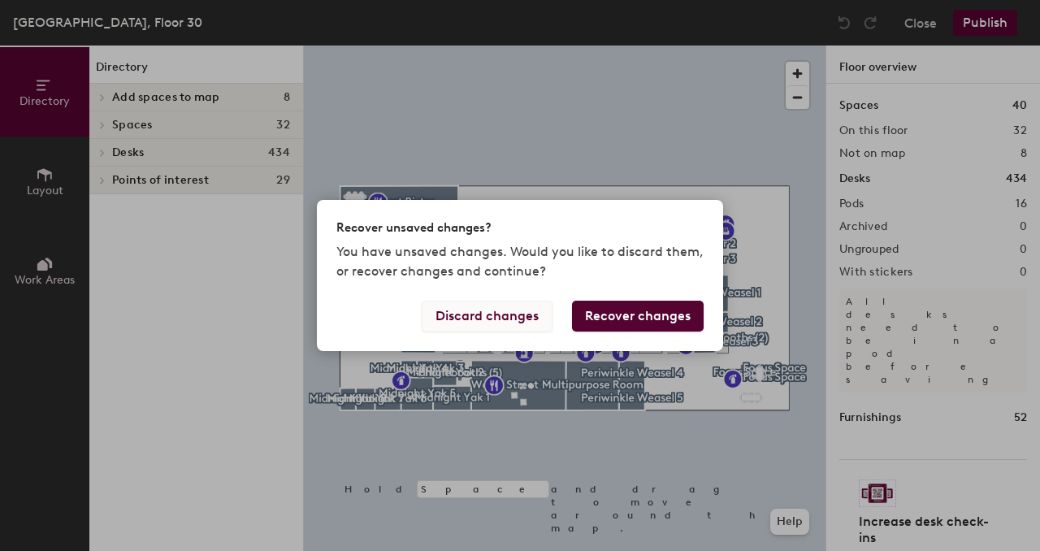
click at [512, 318] on button "Discard changes" at bounding box center [486, 315] width 131 height 31
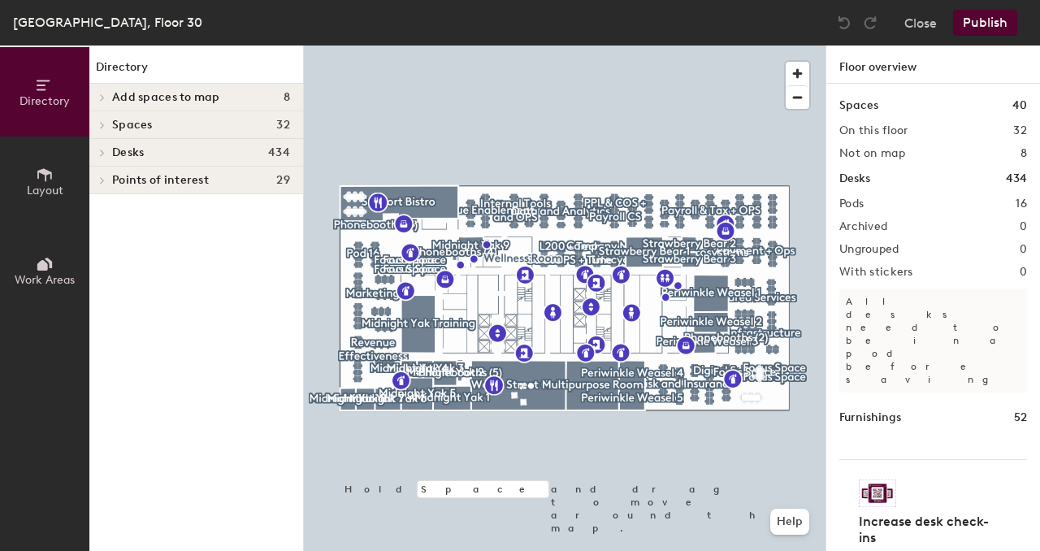
click at [153, 158] on div "Desks 434" at bounding box center [196, 153] width 214 height 28
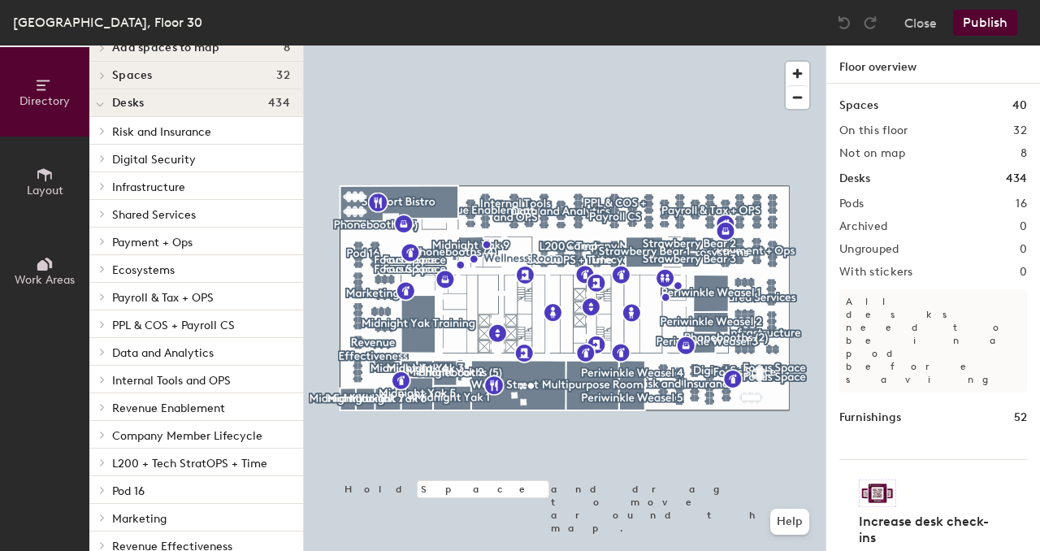
scroll to position [85, 0]
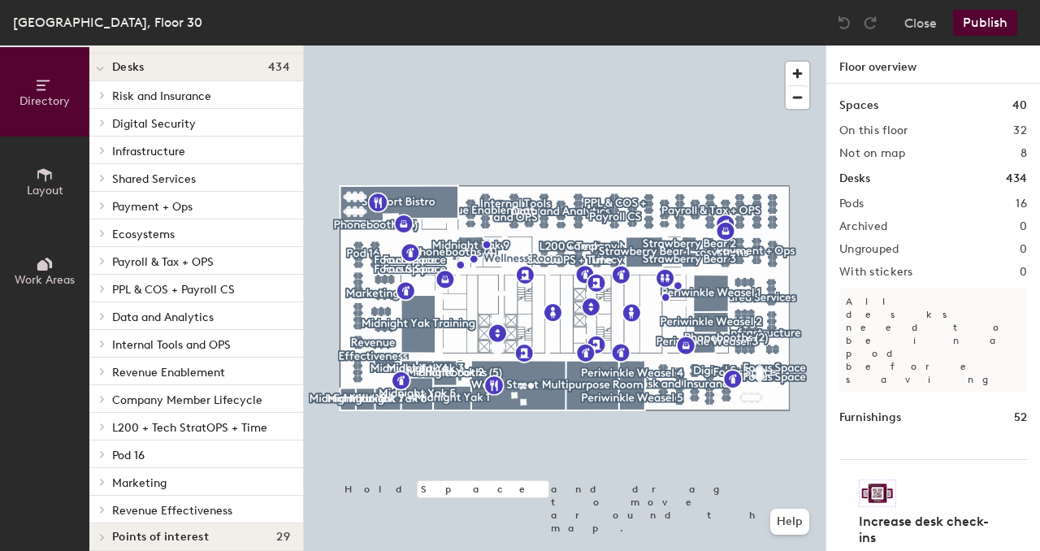
click at [202, 288] on span "PPL & COS + Payroll CS" at bounding box center [173, 290] width 123 height 14
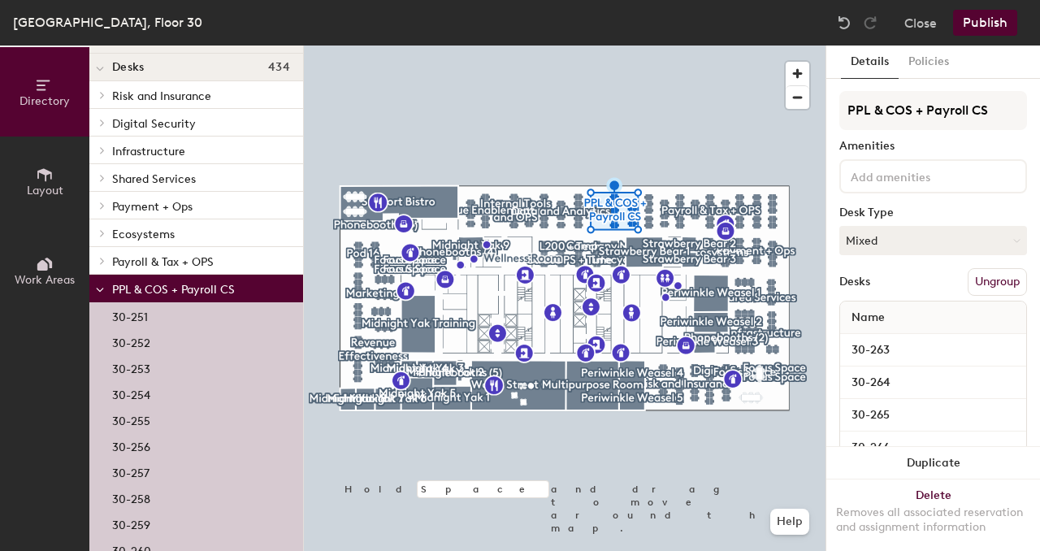
click at [162, 391] on div "30-254" at bounding box center [196, 393] width 214 height 26
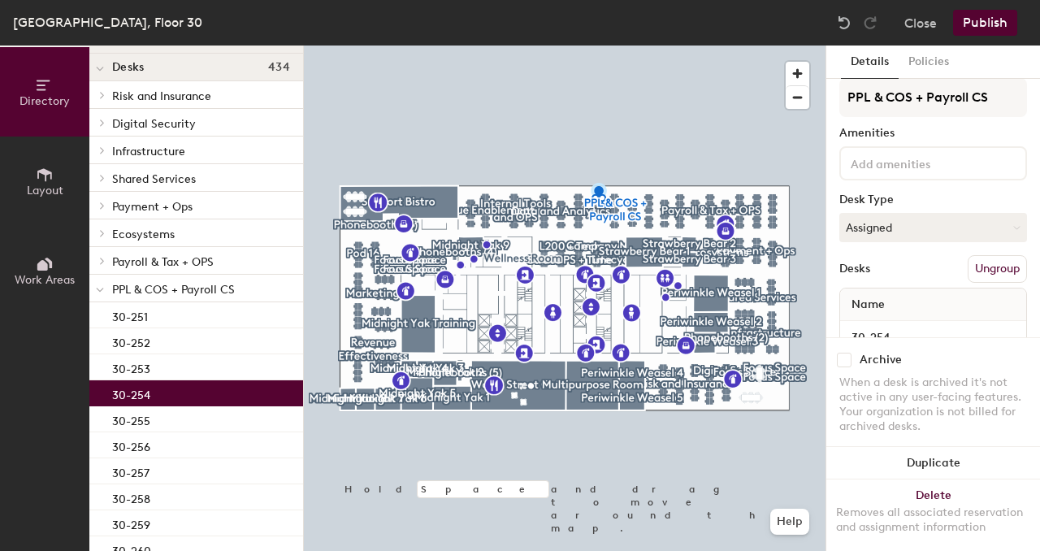
scroll to position [0, 0]
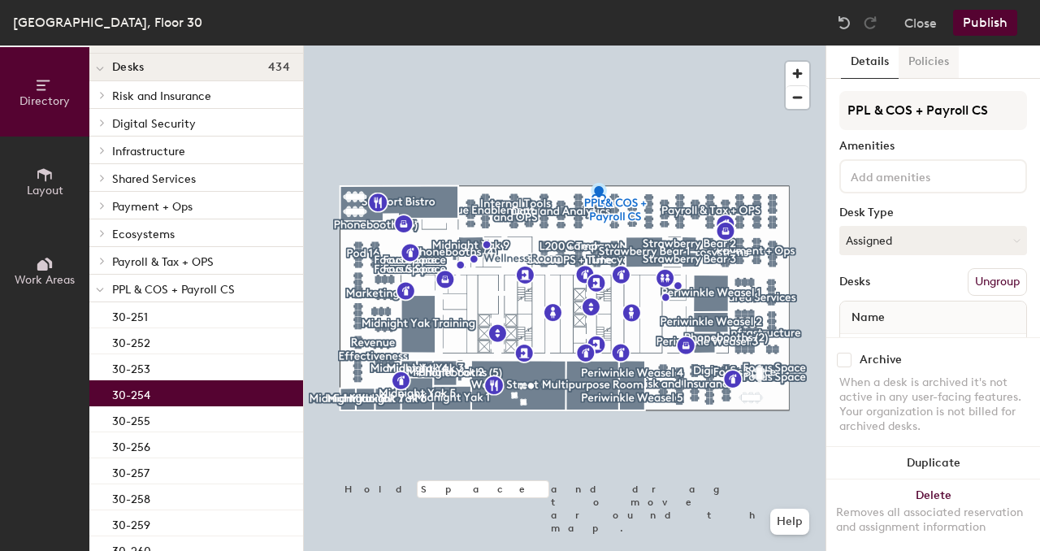
click at [915, 63] on button "Policies" at bounding box center [928, 61] width 60 height 33
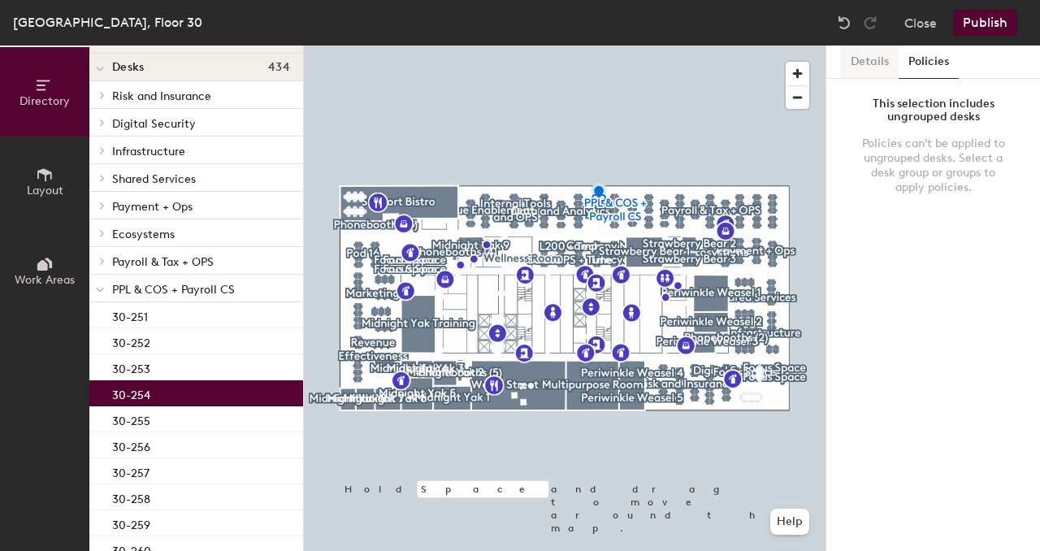
click at [864, 62] on button "Details" at bounding box center [870, 61] width 58 height 33
